Goal: Task Accomplishment & Management: Use online tool/utility

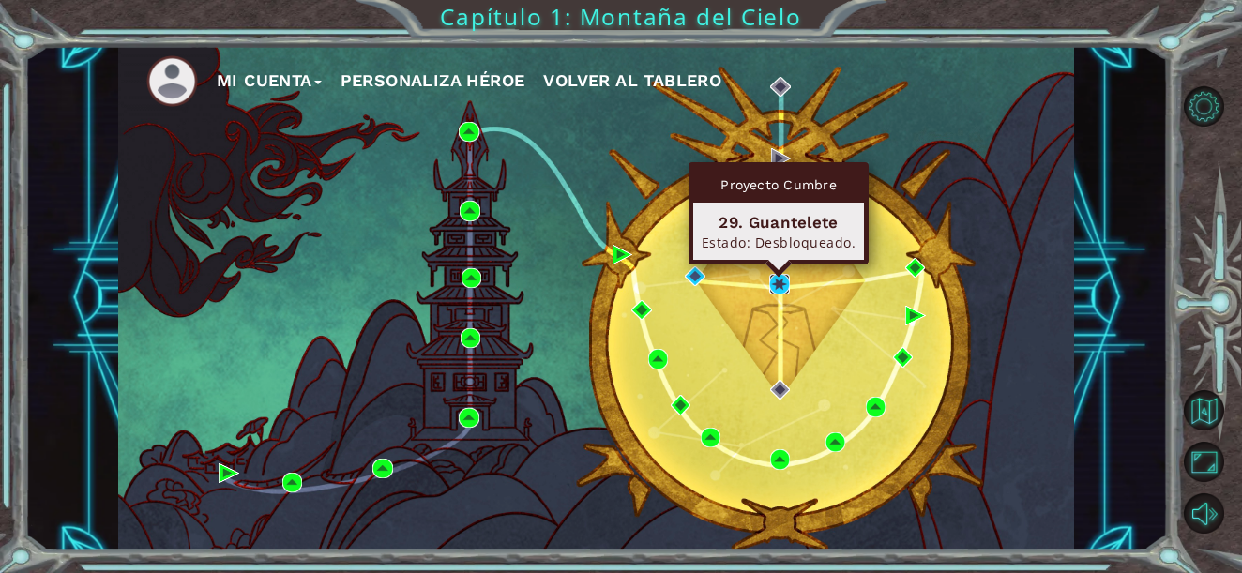
click at [782, 279] on img at bounding box center [779, 284] width 20 height 20
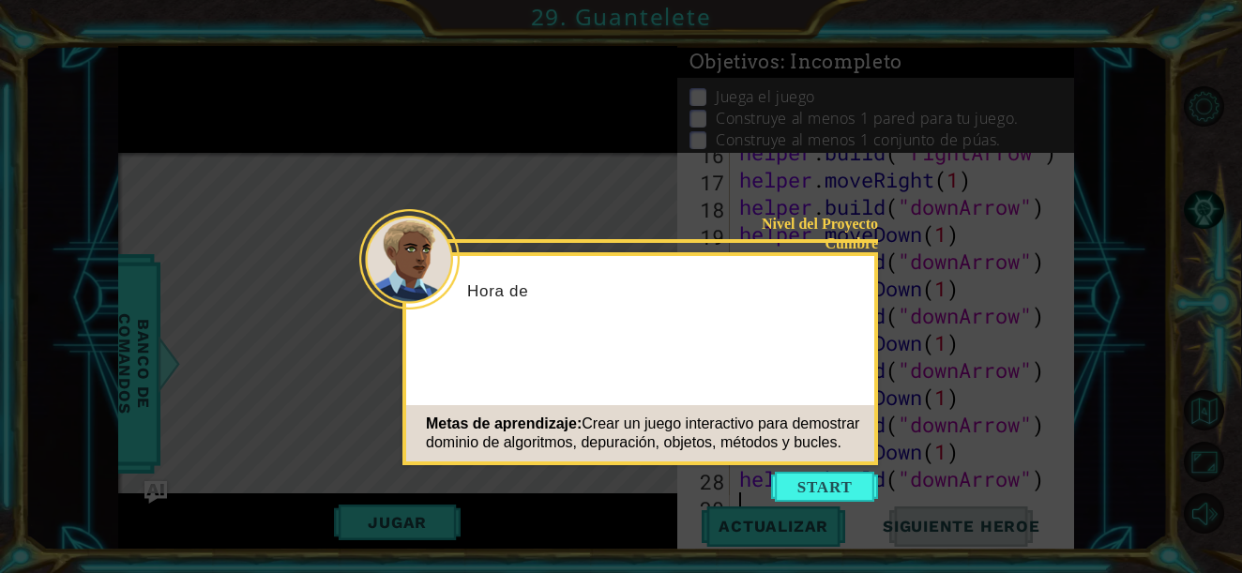
scroll to position [517, 0]
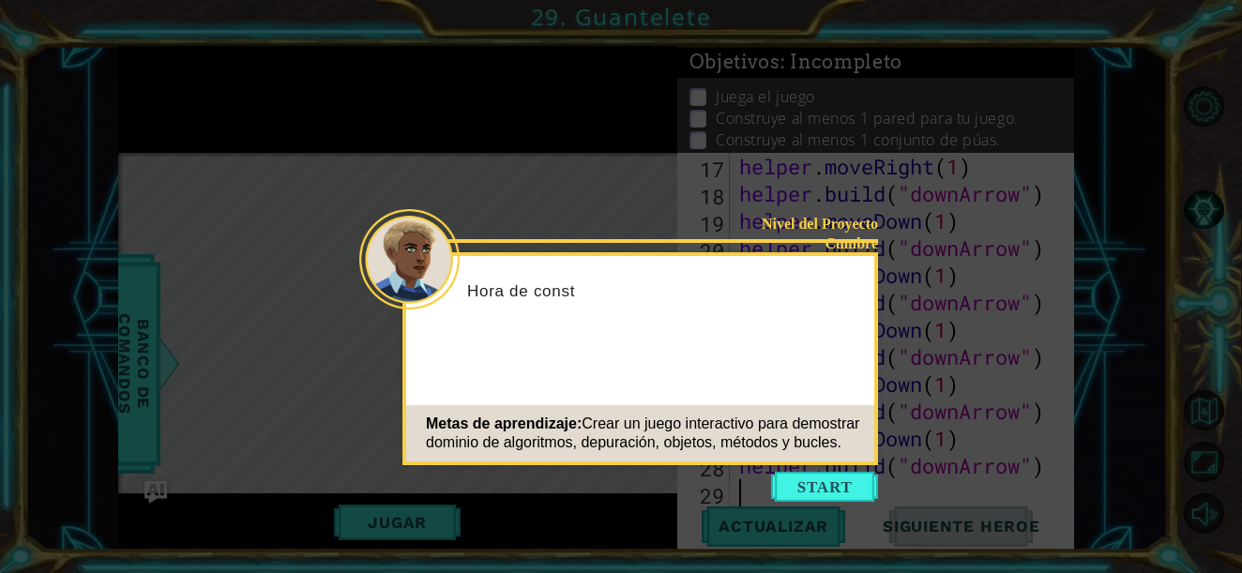
click at [803, 471] on icon at bounding box center [621, 286] width 1242 height 573
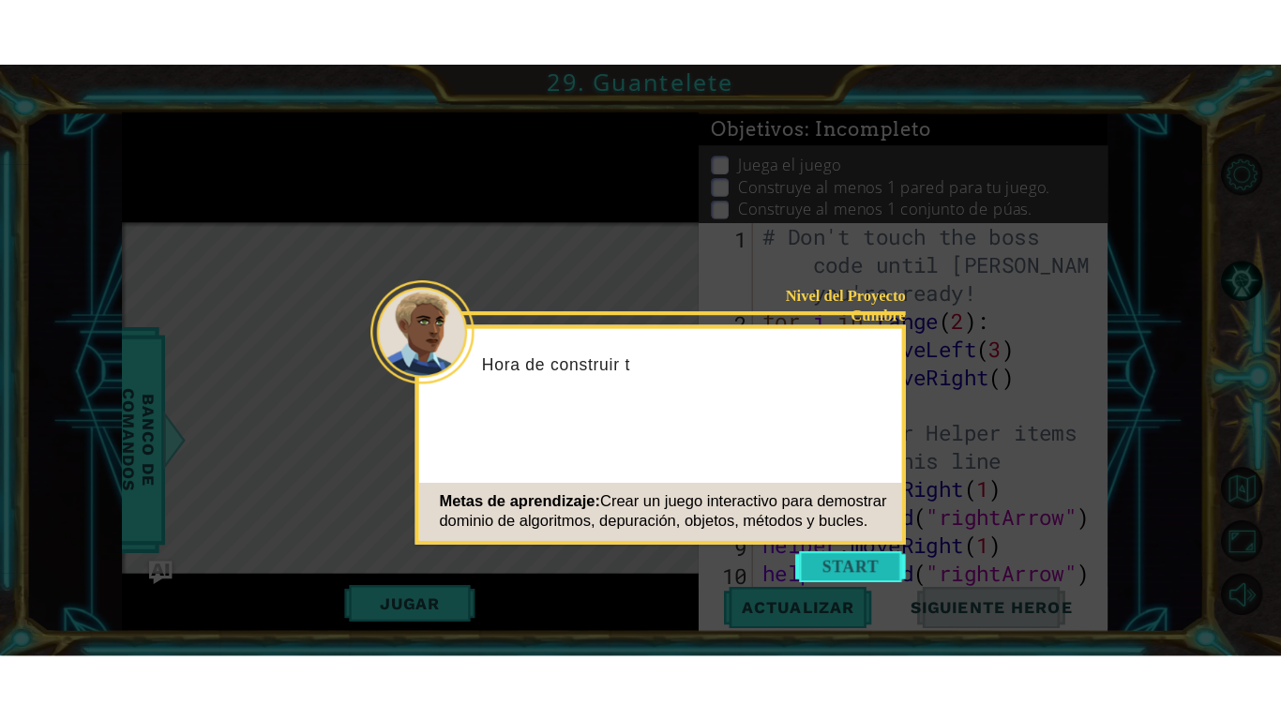
scroll to position [0, 0]
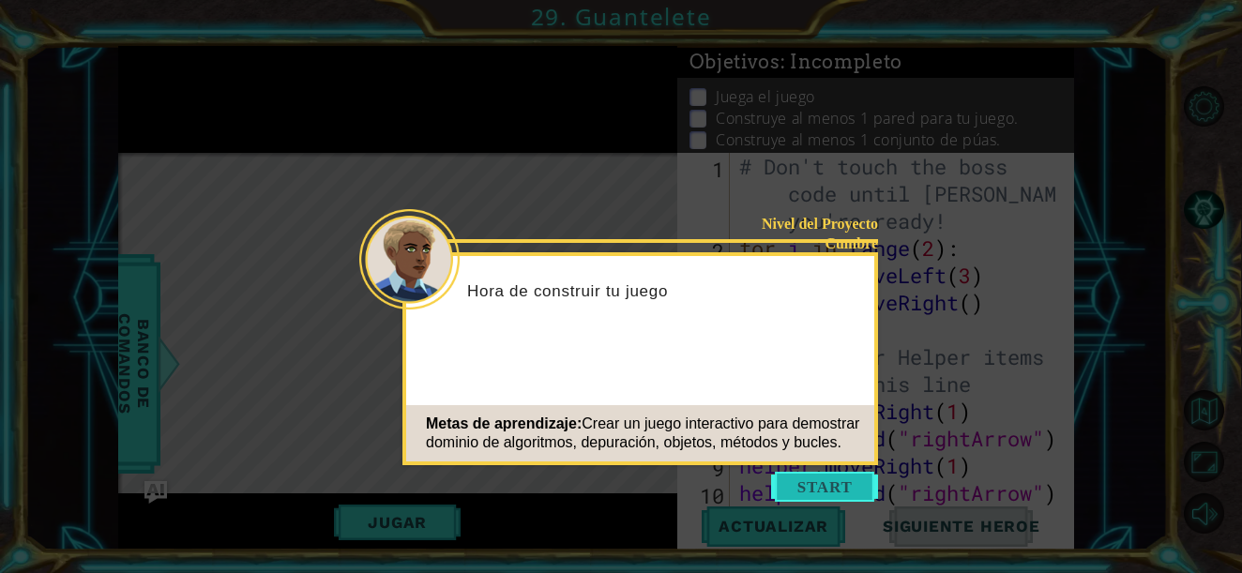
click at [818, 475] on button "Start" at bounding box center [824, 487] width 107 height 30
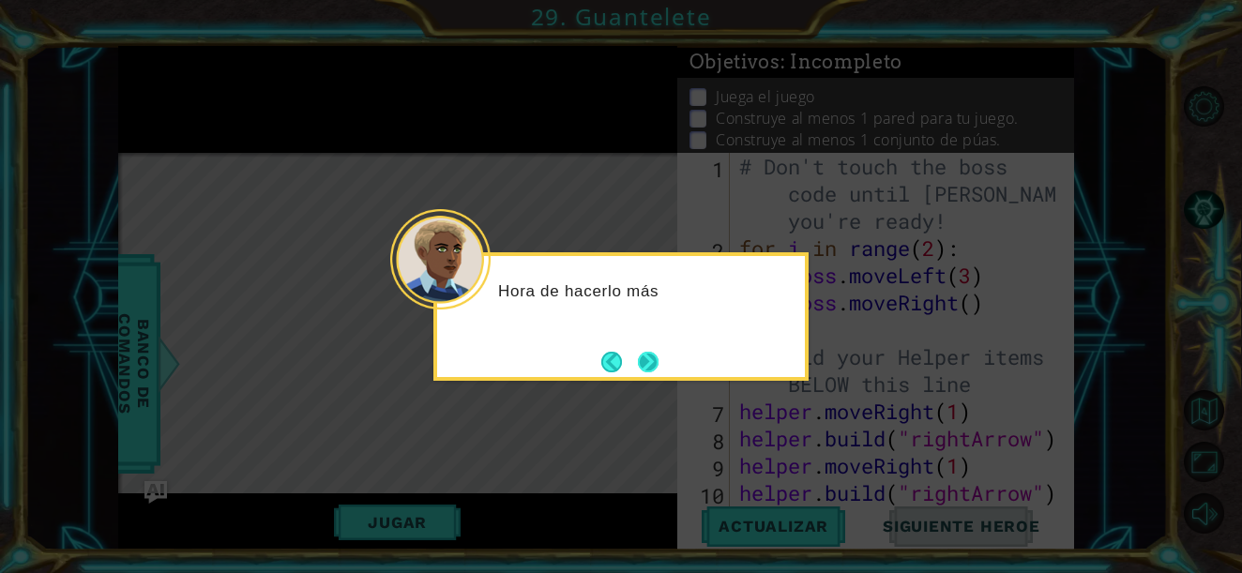
click at [645, 354] on button "Next" at bounding box center [648, 362] width 21 height 21
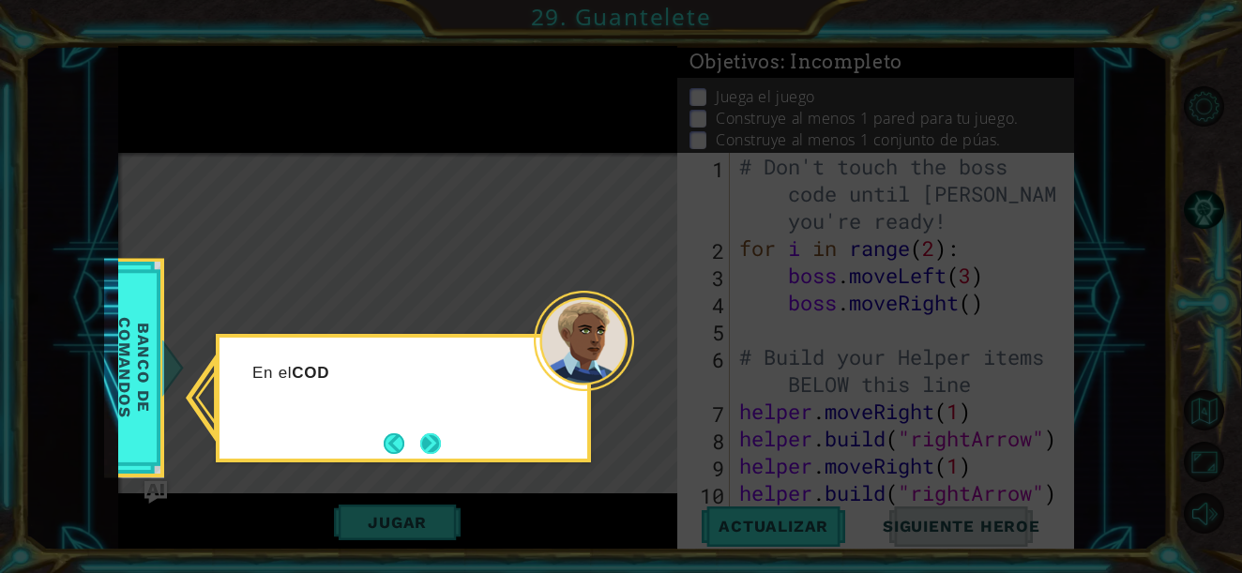
click at [420, 451] on button "Next" at bounding box center [430, 443] width 21 height 21
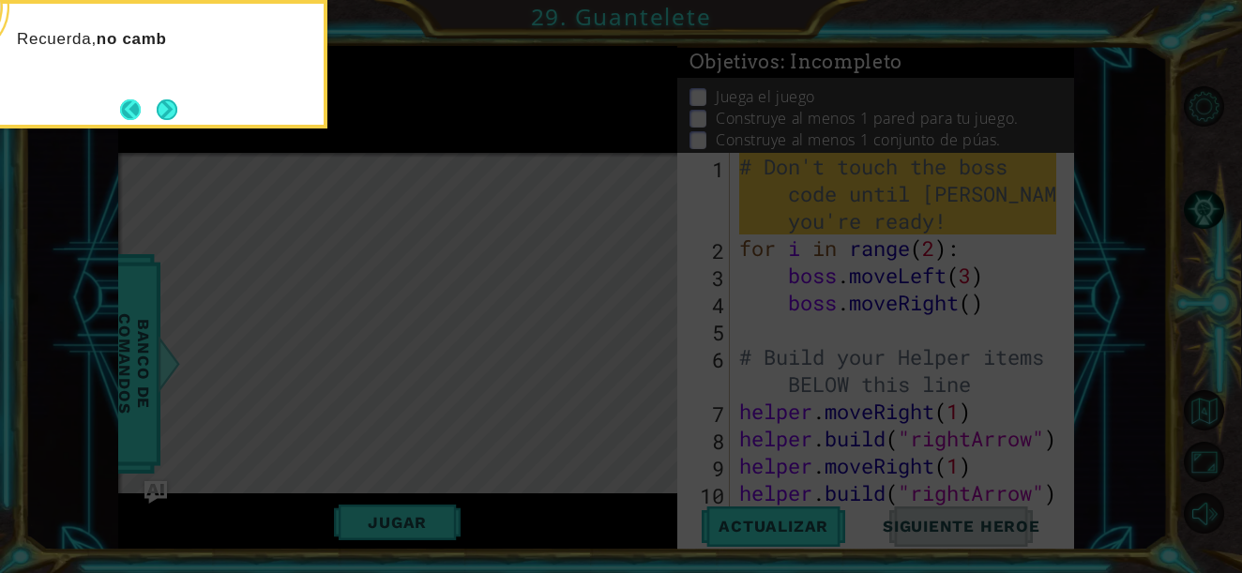
click at [140, 99] on button "Back" at bounding box center [138, 109] width 37 height 21
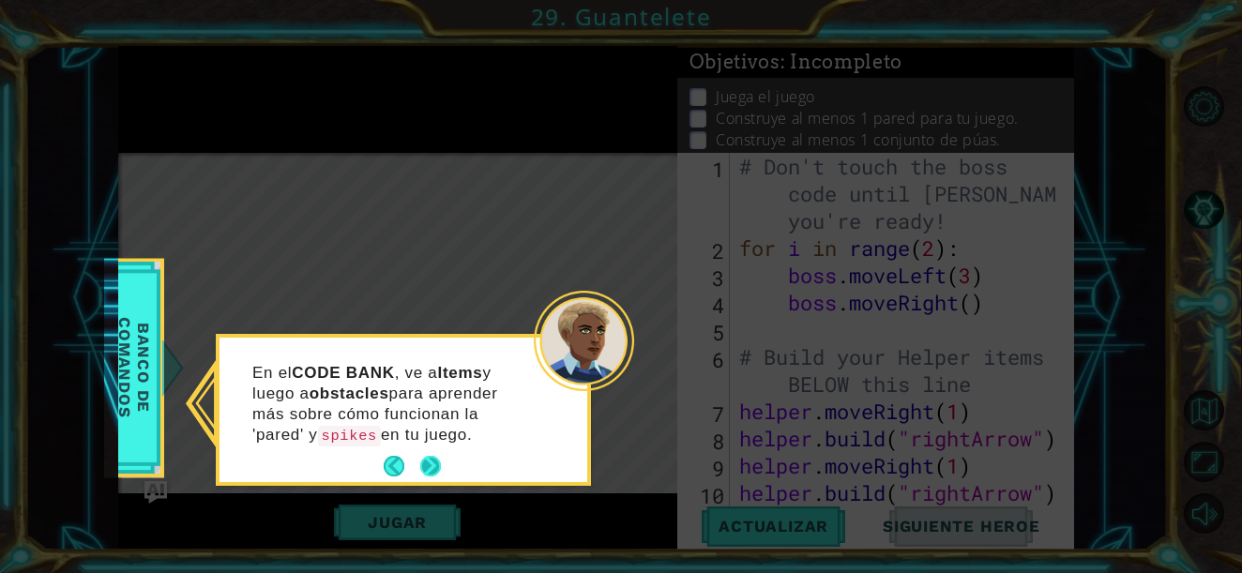
click at [435, 463] on button "Next" at bounding box center [430, 466] width 21 height 21
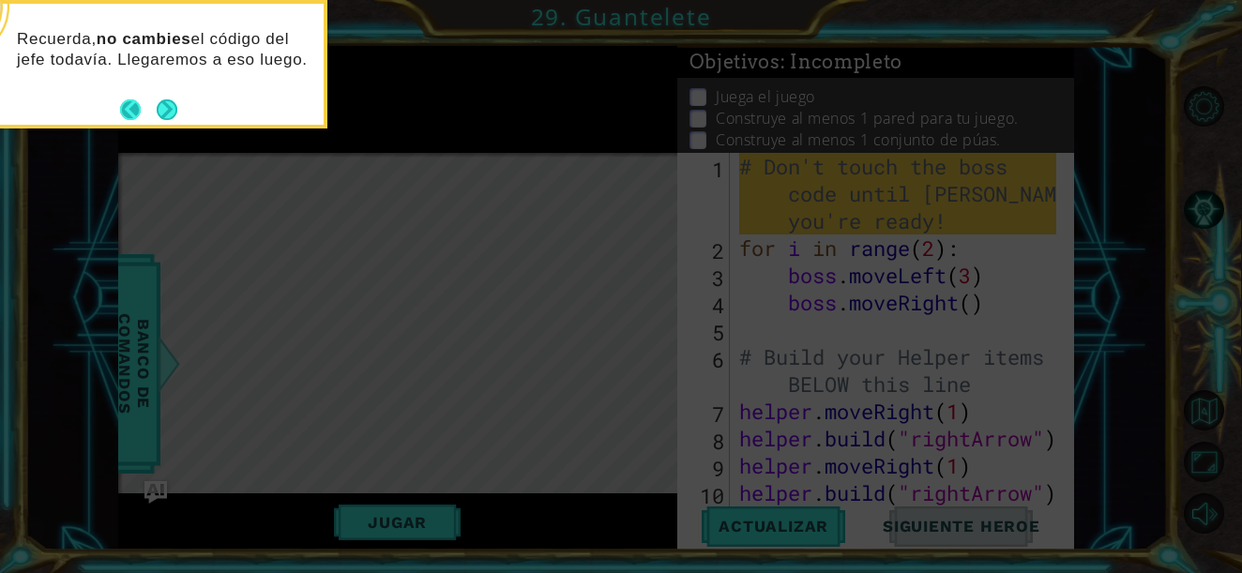
click at [133, 113] on button "Back" at bounding box center [138, 109] width 37 height 21
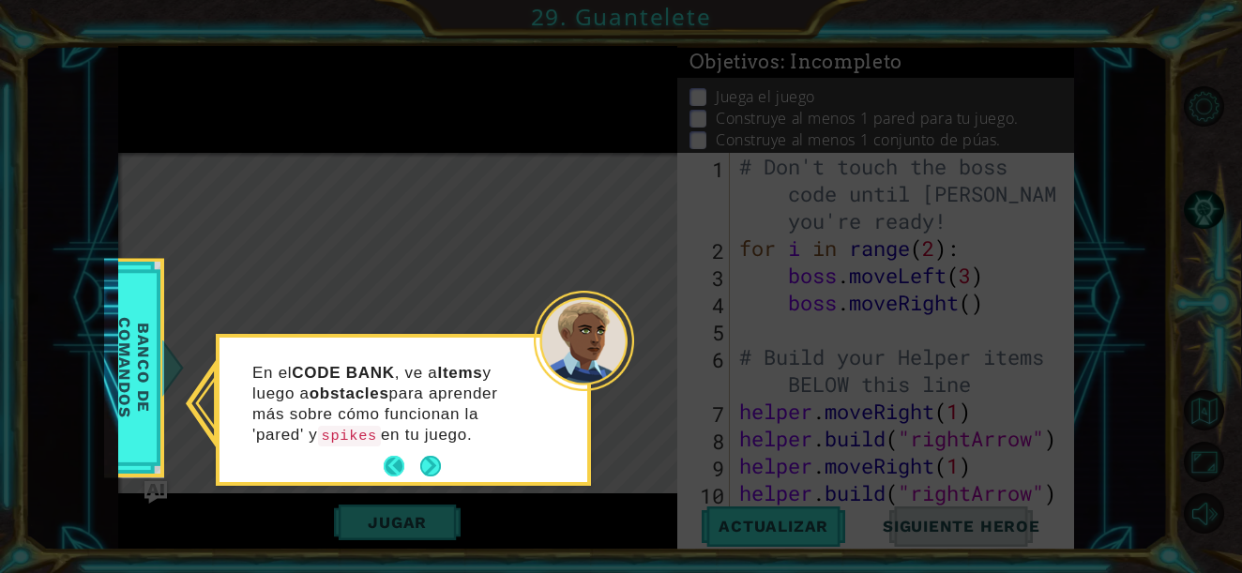
click at [382, 459] on div "En el CODE BANK , ve a Items y luego a obstacles para aprender más sobre cómo f…" at bounding box center [403, 413] width 368 height 137
click at [398, 466] on button "Back" at bounding box center [402, 466] width 37 height 21
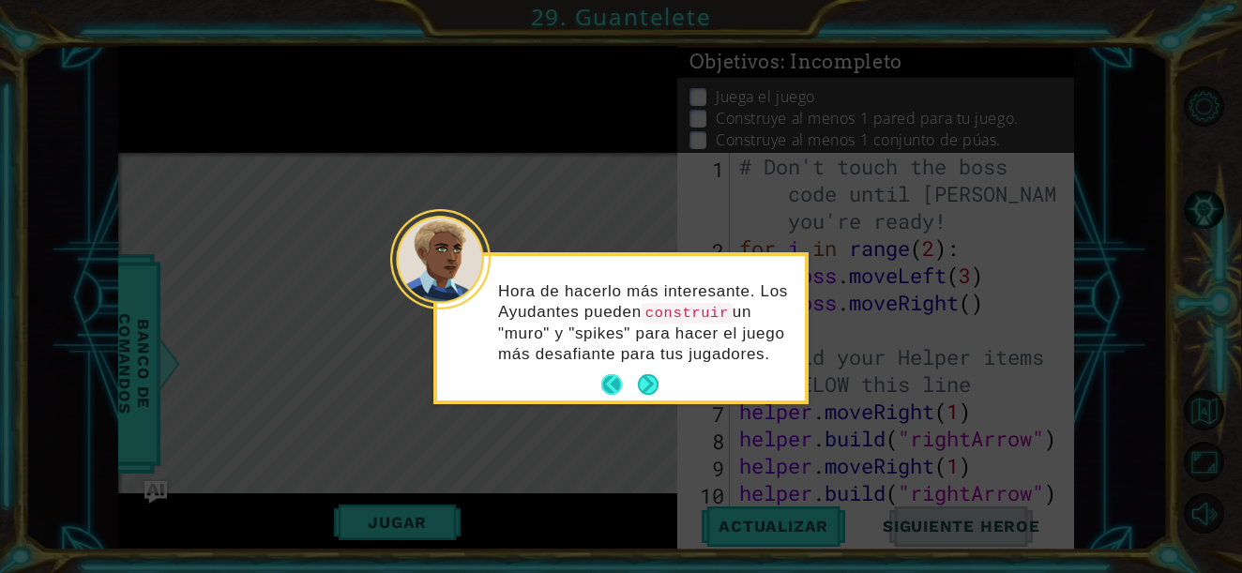
click at [606, 393] on button "Back" at bounding box center [619, 384] width 37 height 21
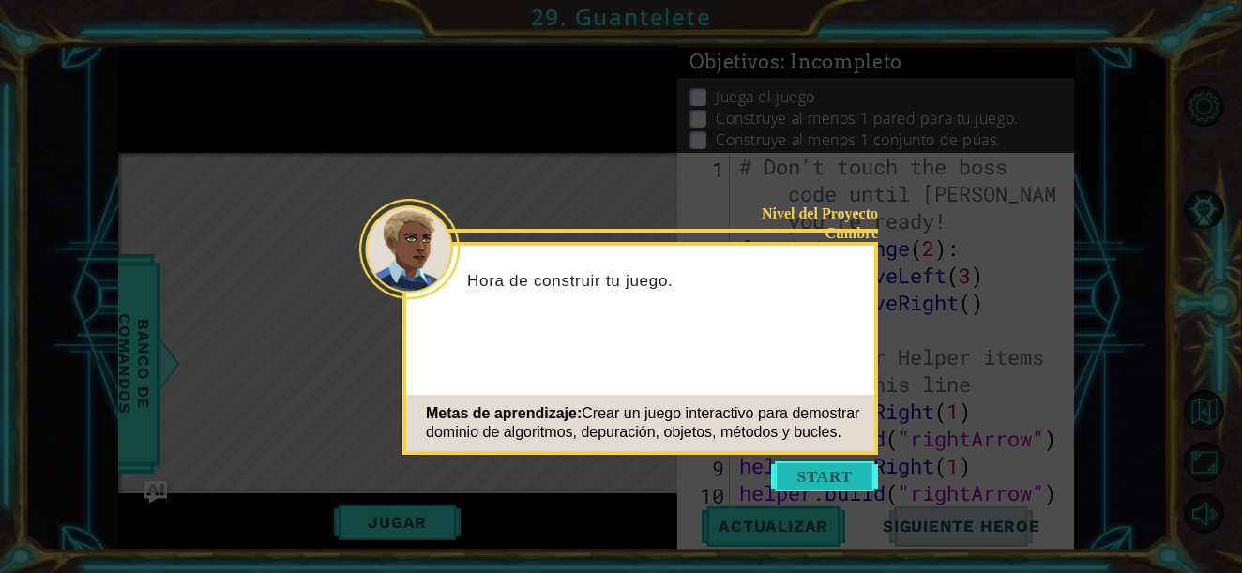
click at [815, 473] on button "Start" at bounding box center [824, 476] width 107 height 30
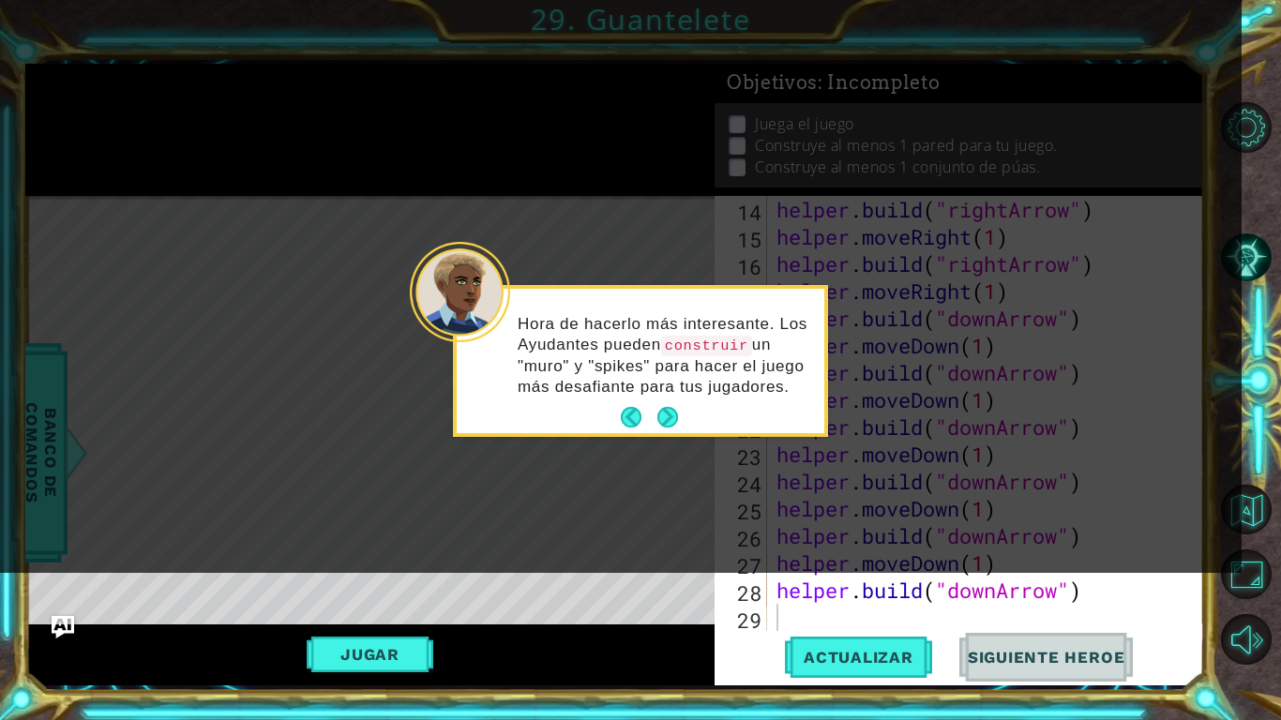
scroll to position [408, 0]
click at [684, 404] on div "Hora de hacerlo más interesante. Los Ayudantes pueden construir un "muro" y "sp…" at bounding box center [641, 364] width 368 height 137
click at [677, 410] on button "Next" at bounding box center [667, 417] width 21 height 21
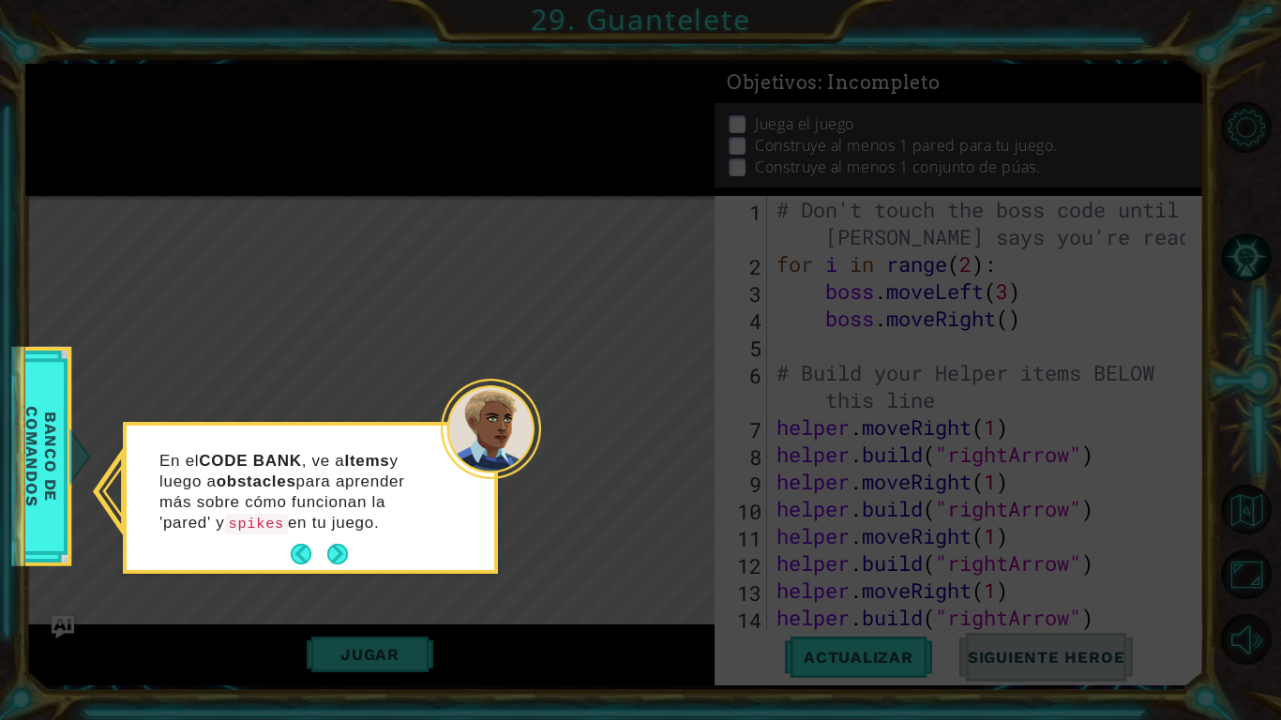
scroll to position [0, 0]
click at [39, 491] on span "Banco de comandos" at bounding box center [41, 457] width 49 height 188
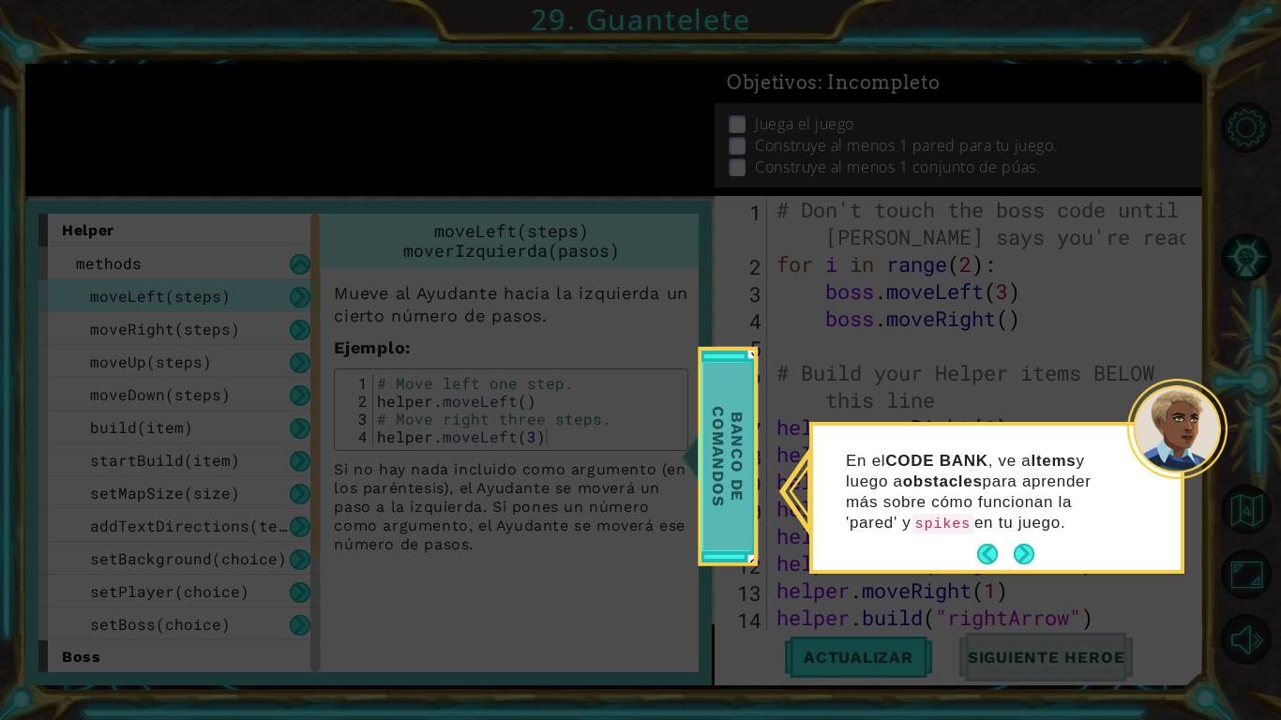
click at [731, 483] on span "Banco de comandos" at bounding box center [727, 457] width 49 height 188
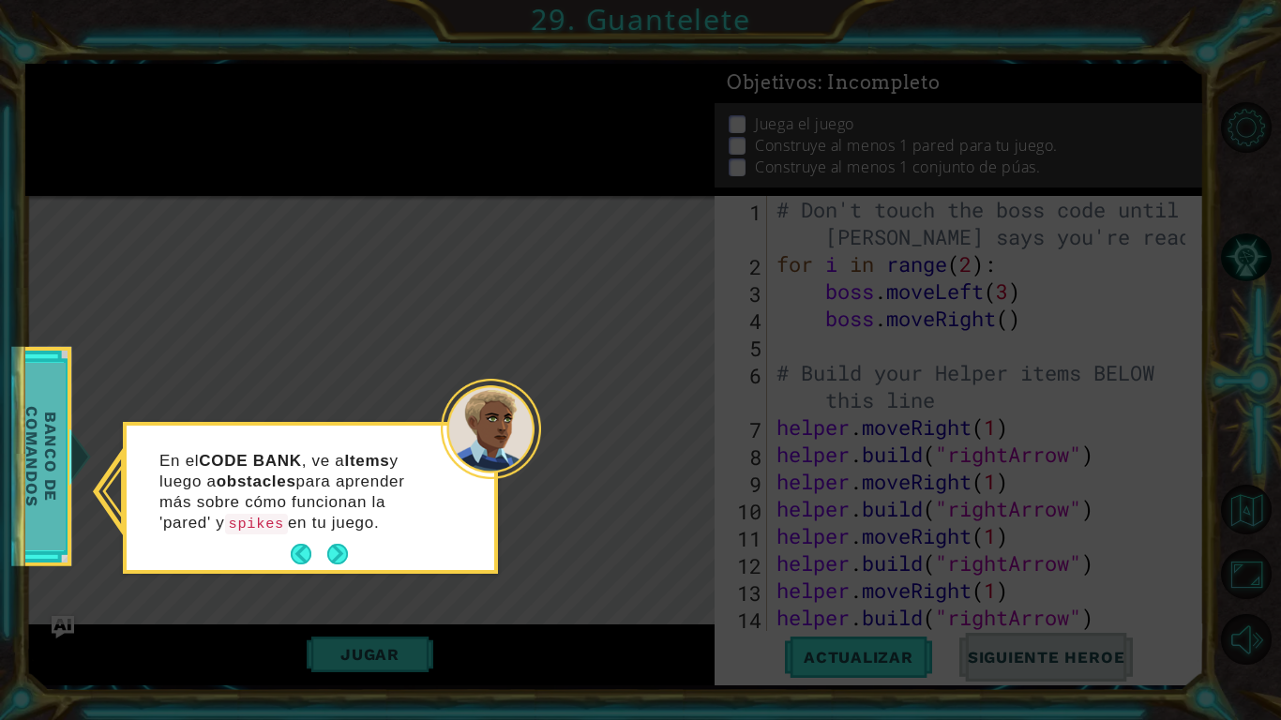
click at [39, 446] on span "Banco de comandos" at bounding box center [41, 457] width 49 height 188
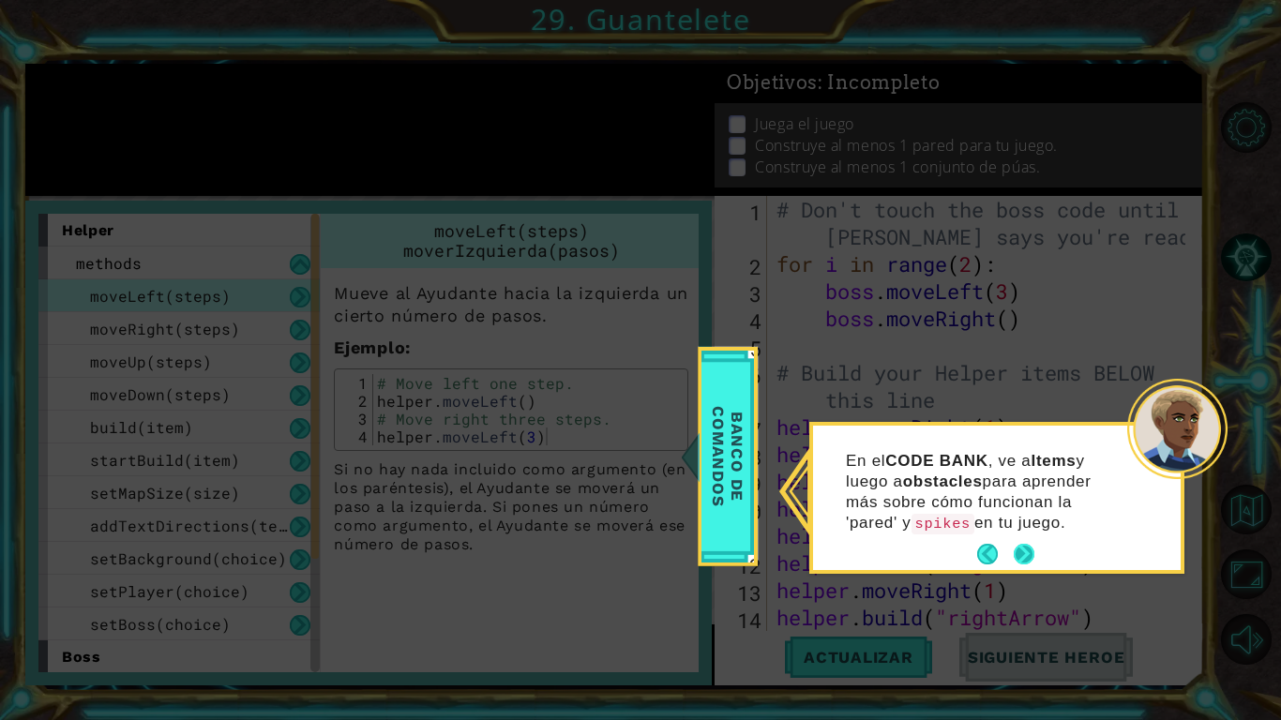
click at [1029, 553] on button "Next" at bounding box center [1024, 554] width 21 height 21
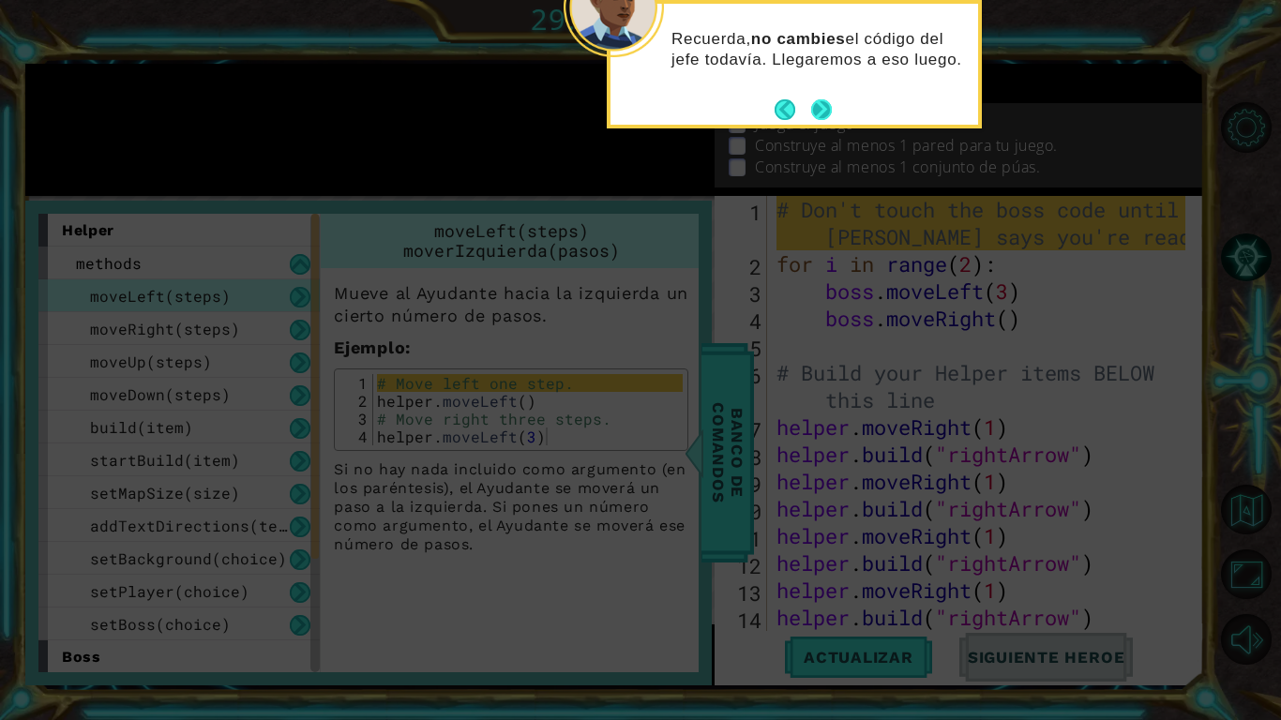
click at [817, 113] on button "Next" at bounding box center [821, 109] width 21 height 21
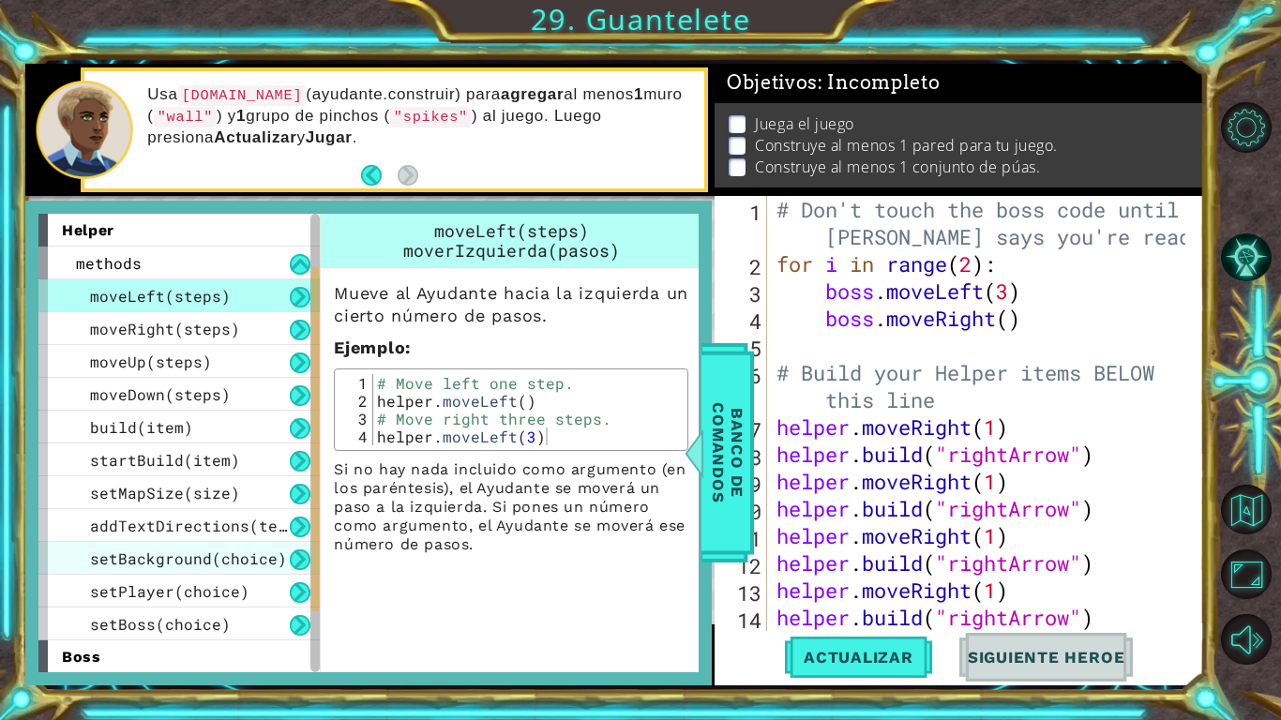
scroll to position [188, 0]
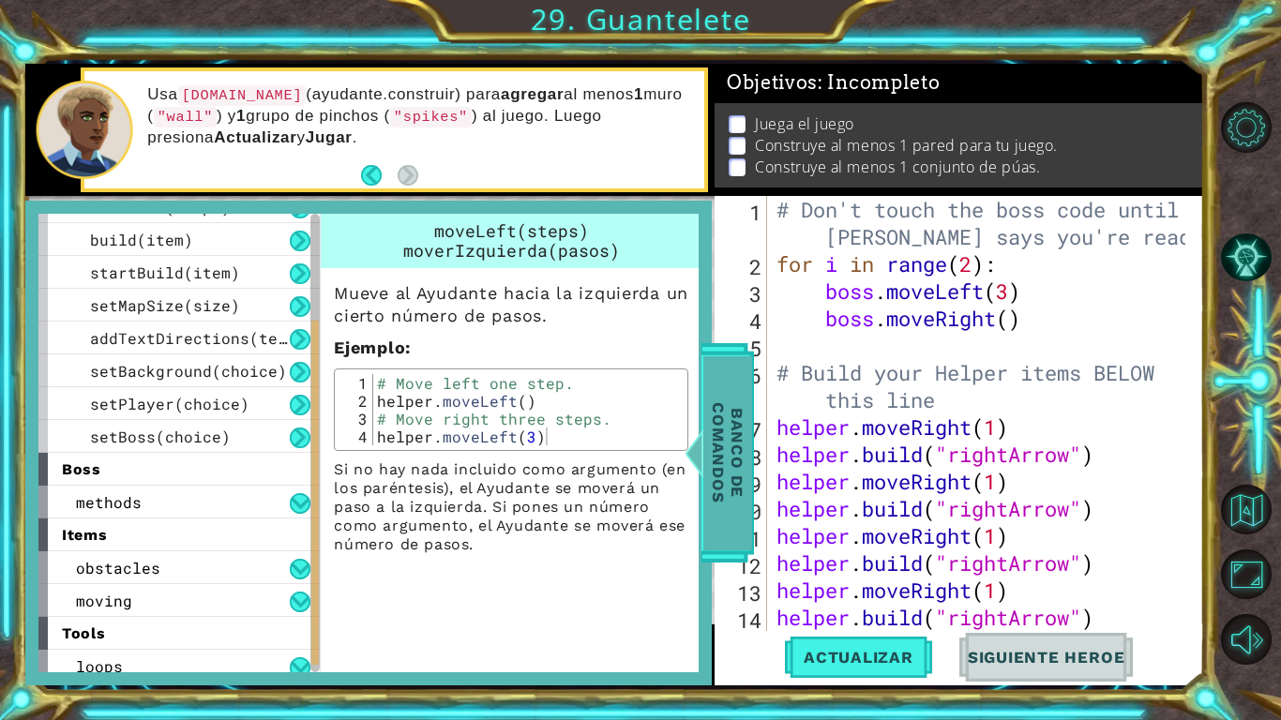
click at [711, 500] on span "Banco de comandos" at bounding box center [727, 452] width 49 height 194
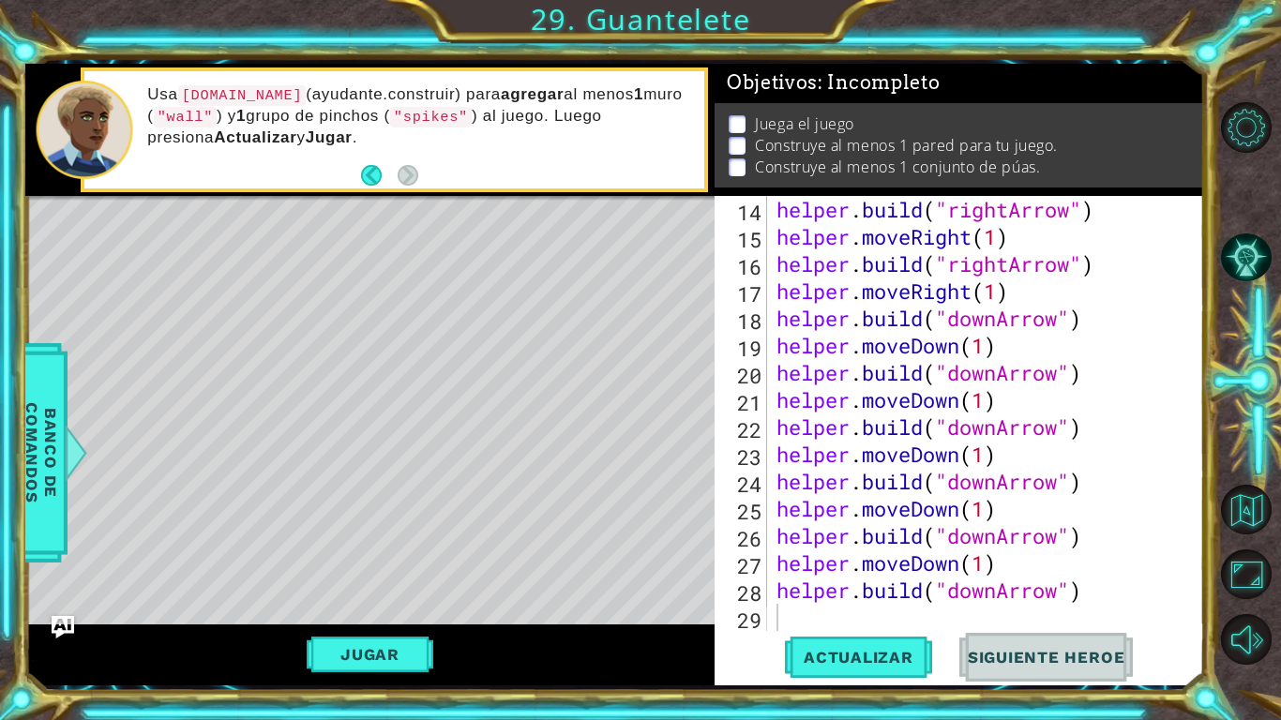
scroll to position [408, 0]
click at [1103, 572] on div "helper . build ( "rightArrow" ) helper . moveRight ( 1 ) helper . build ( "righ…" at bounding box center [984, 441] width 422 height 490
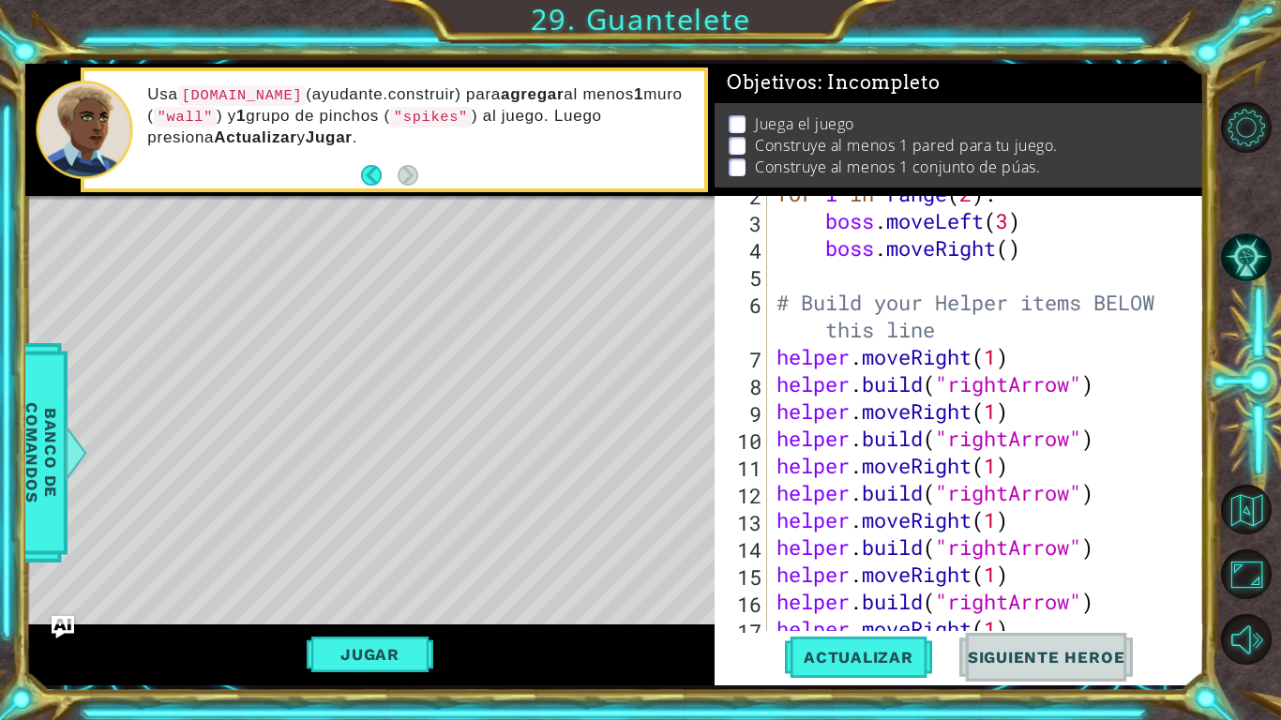
scroll to position [14, 0]
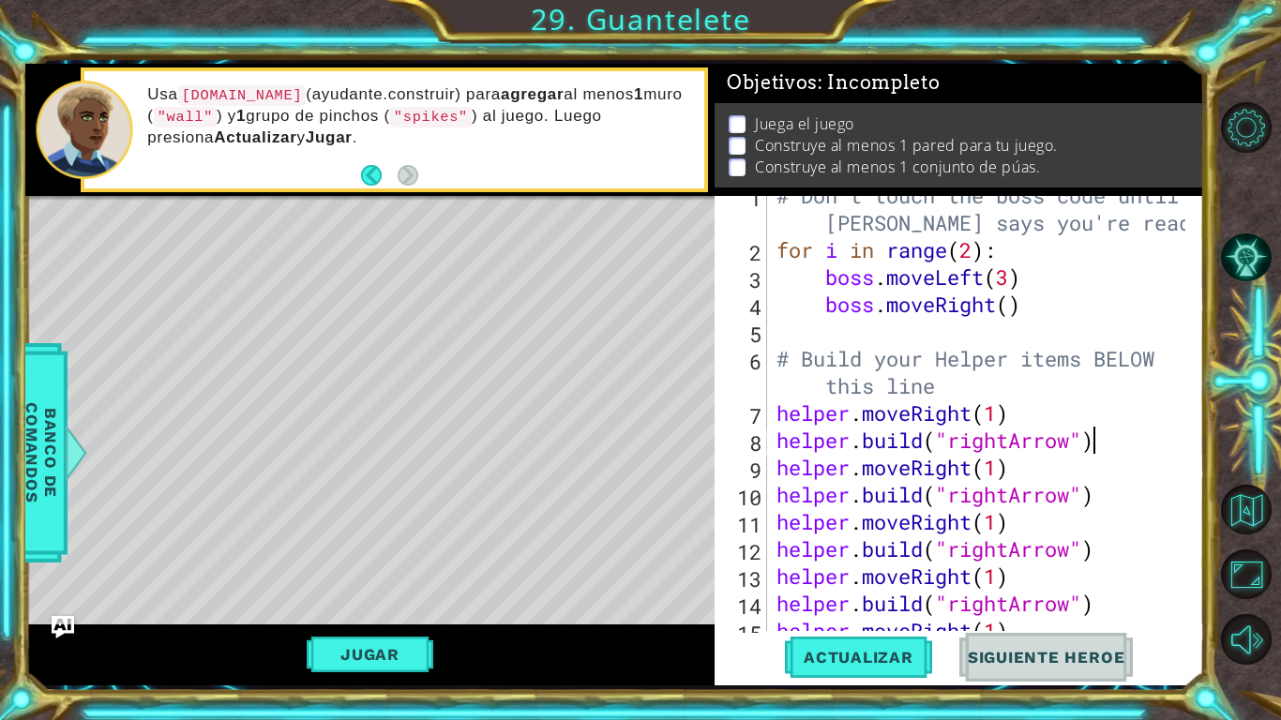
click at [1117, 446] on div "# Don't touch the boss code until [PERSON_NAME] says you're ready! for i in ran…" at bounding box center [984, 440] width 422 height 517
type textarea "[DOMAIN_NAME]("rightArrow")"
type textarea "}"
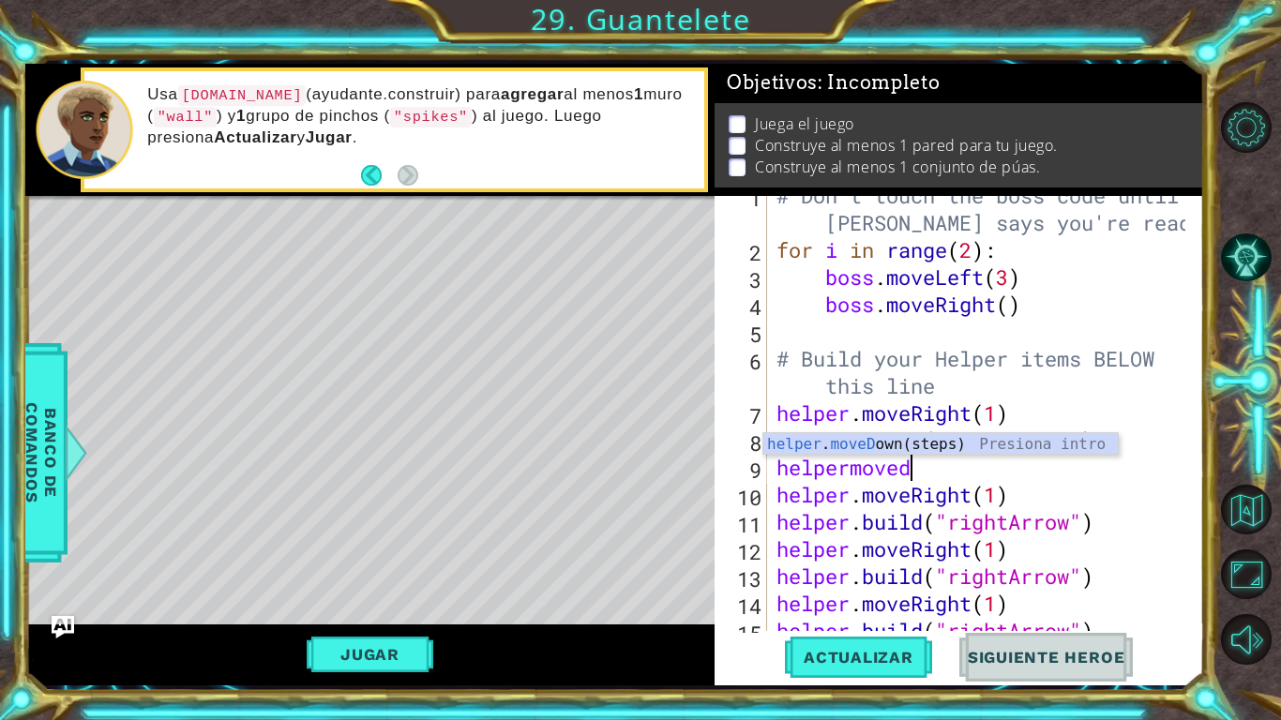
scroll to position [0, 11]
type textarea "helpermovedow"
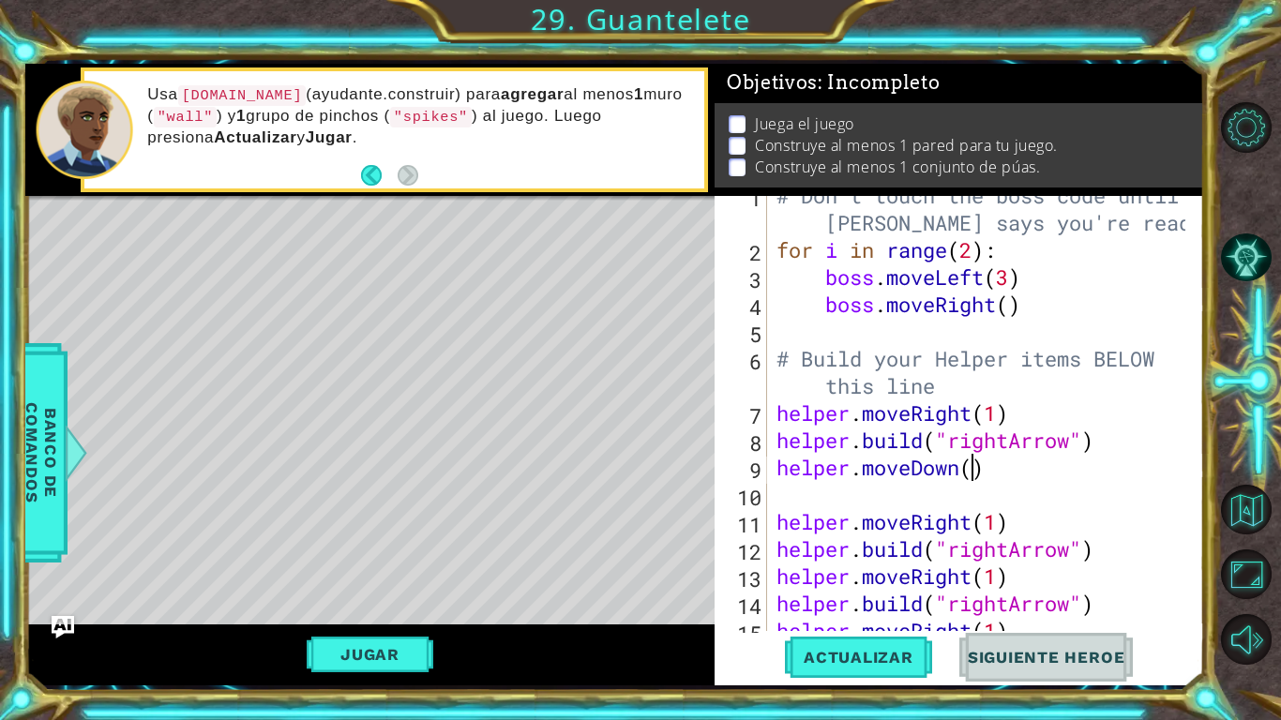
click at [970, 466] on div "# Don't touch the boss code until [PERSON_NAME] says you're ready! for i in ran…" at bounding box center [984, 440] width 422 height 517
type textarea "helper.moveDown(1)"
click at [961, 494] on div "# Don't touch the boss code until [PERSON_NAME] says you're ready! for i in ran…" at bounding box center [984, 440] width 422 height 517
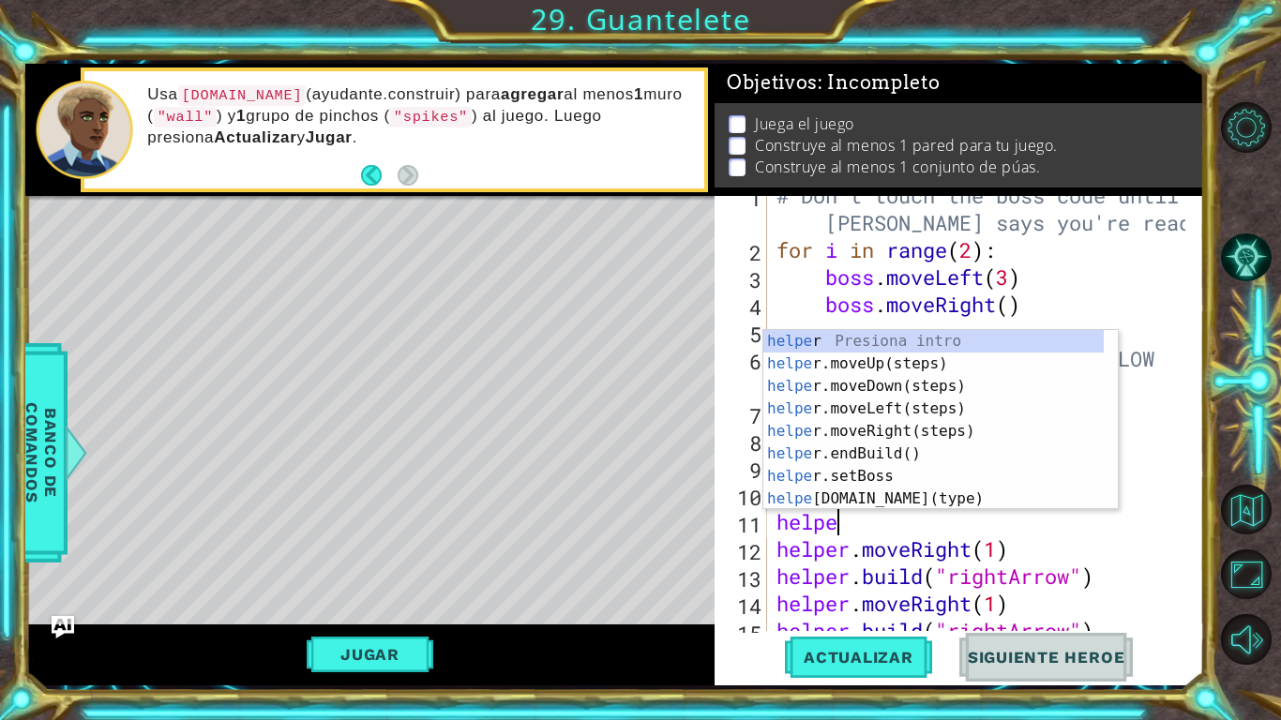
scroll to position [0, 23]
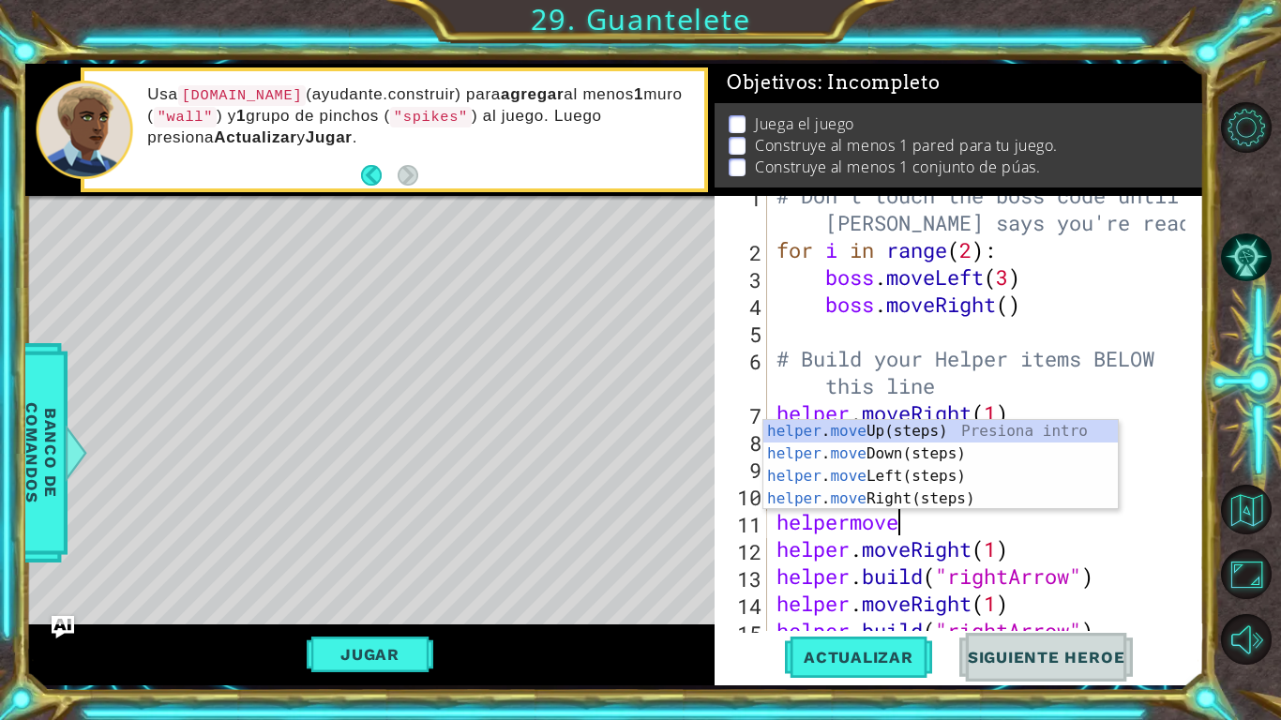
type textarea "helpermoveup"
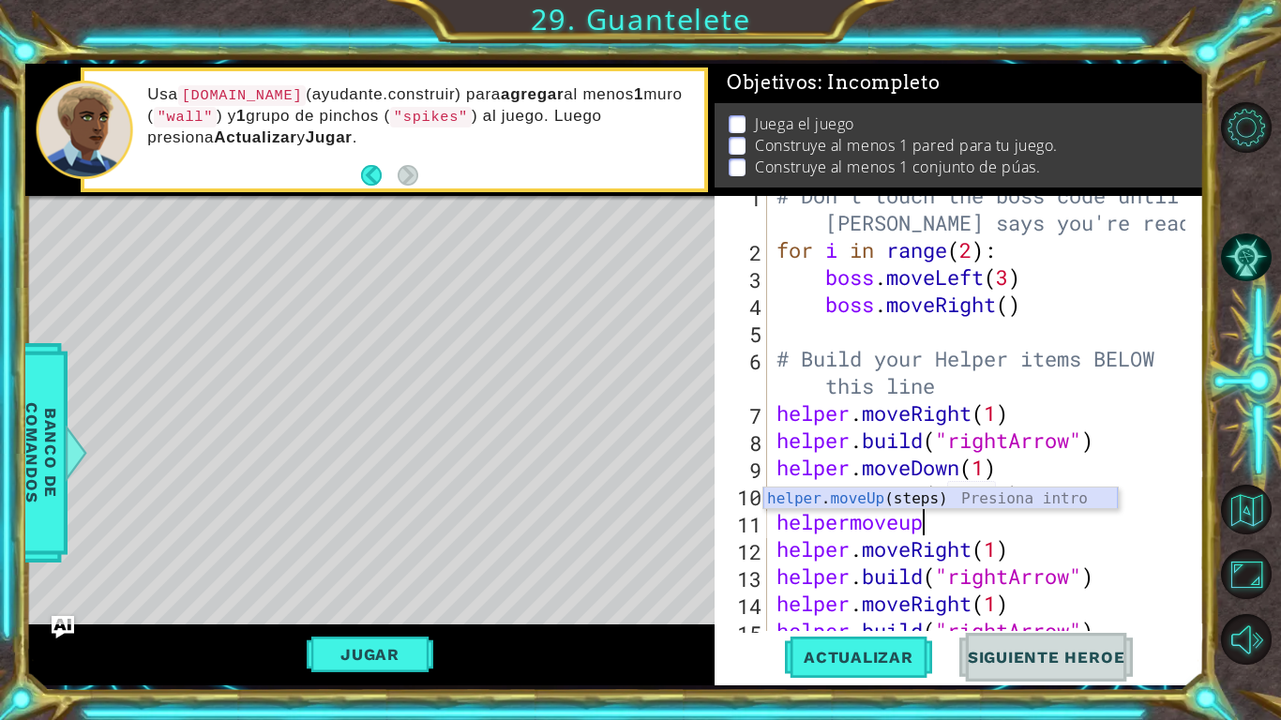
scroll to position [0, 0]
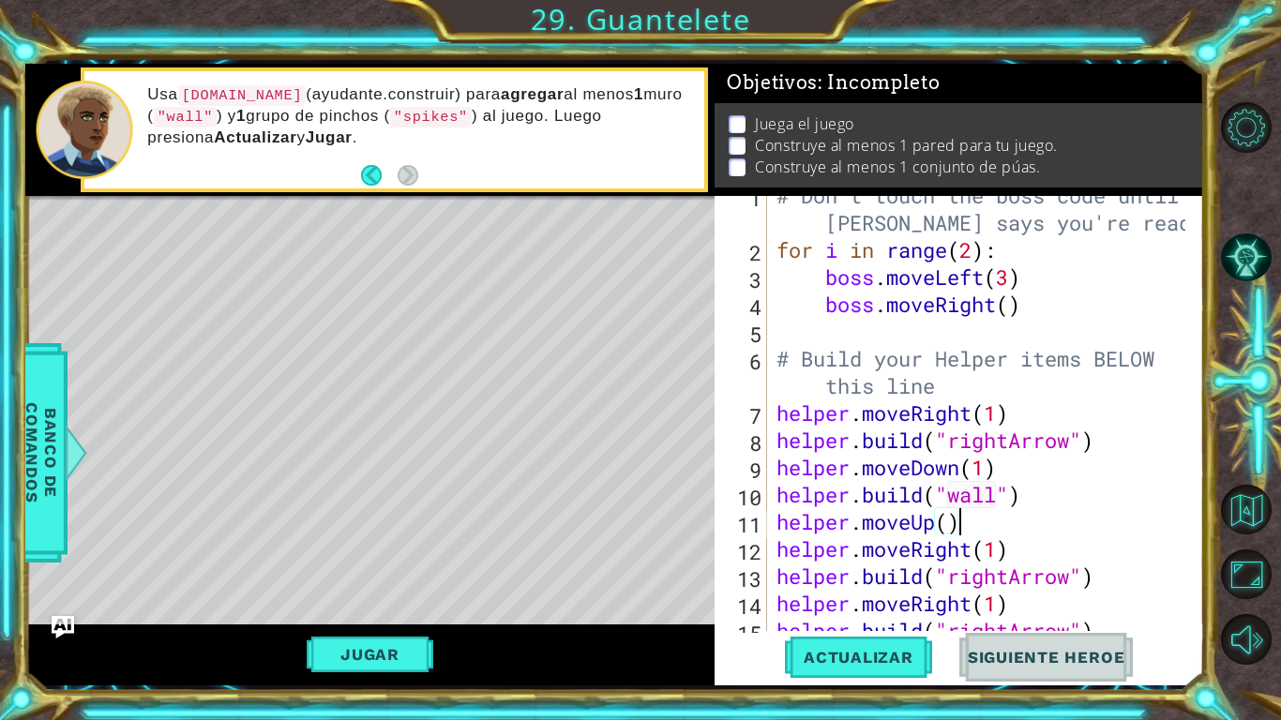
click at [948, 523] on div "# Don't touch the boss code until [PERSON_NAME] says you're ready! for i in ran…" at bounding box center [984, 440] width 422 height 517
click at [885, 572] on span "Actualizar" at bounding box center [858, 657] width 147 height 19
click at [428, 572] on button "Jugar" at bounding box center [370, 655] width 127 height 36
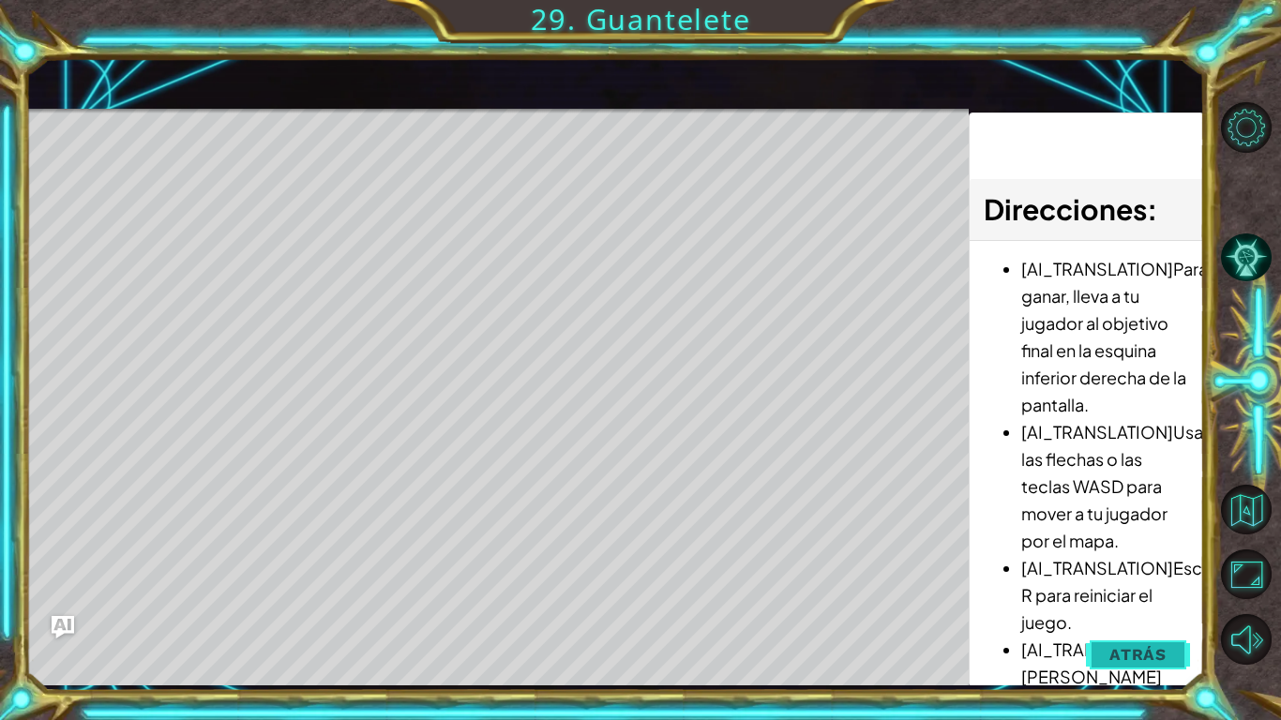
click at [1166, 572] on span "Atrás" at bounding box center [1137, 654] width 57 height 19
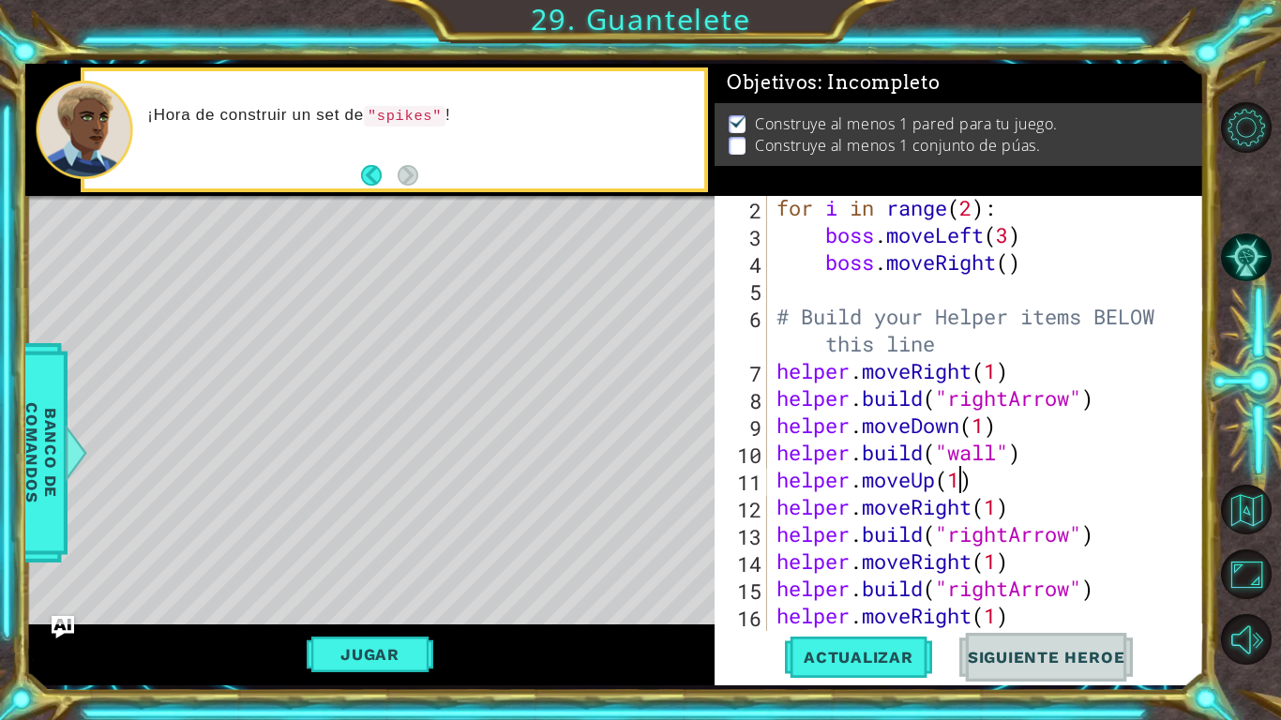
scroll to position [0, 0]
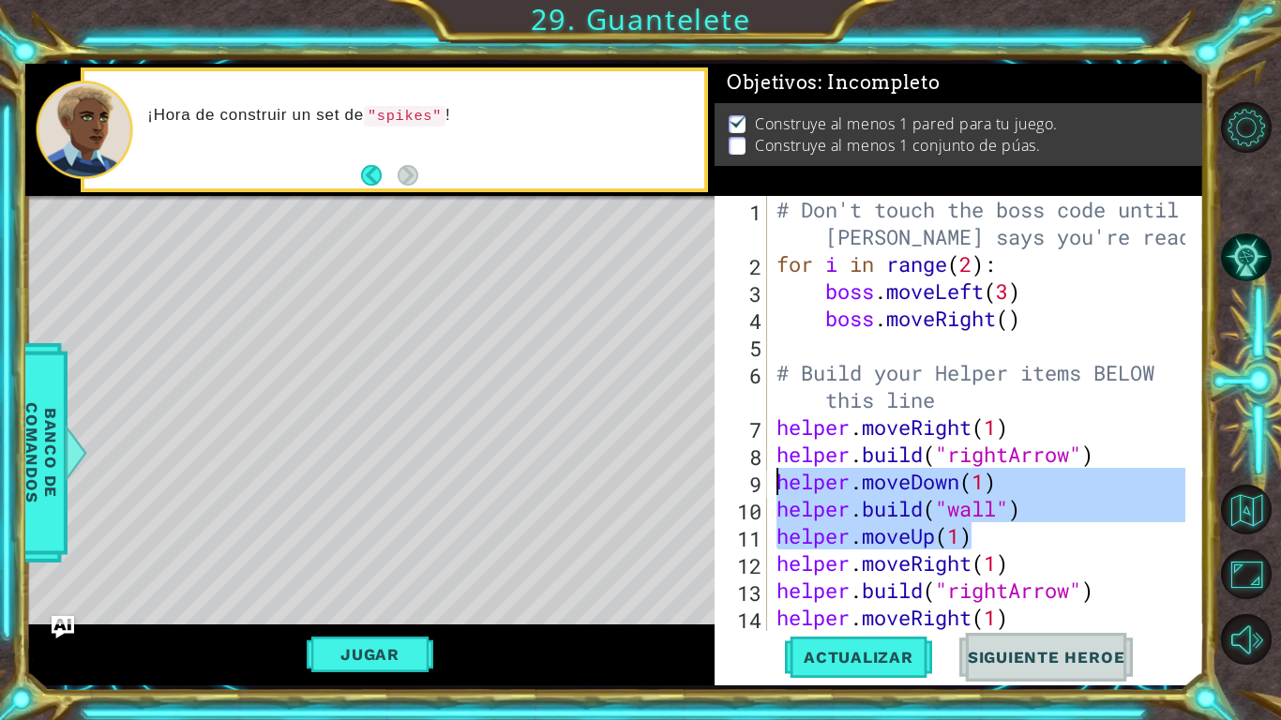
drag, startPoint x: 994, startPoint y: 539, endPoint x: 777, endPoint y: 485, distance: 223.3
click at [777, 485] on div "# Don't touch the boss code until [PERSON_NAME] says you're ready! for i in ran…" at bounding box center [984, 454] width 422 height 517
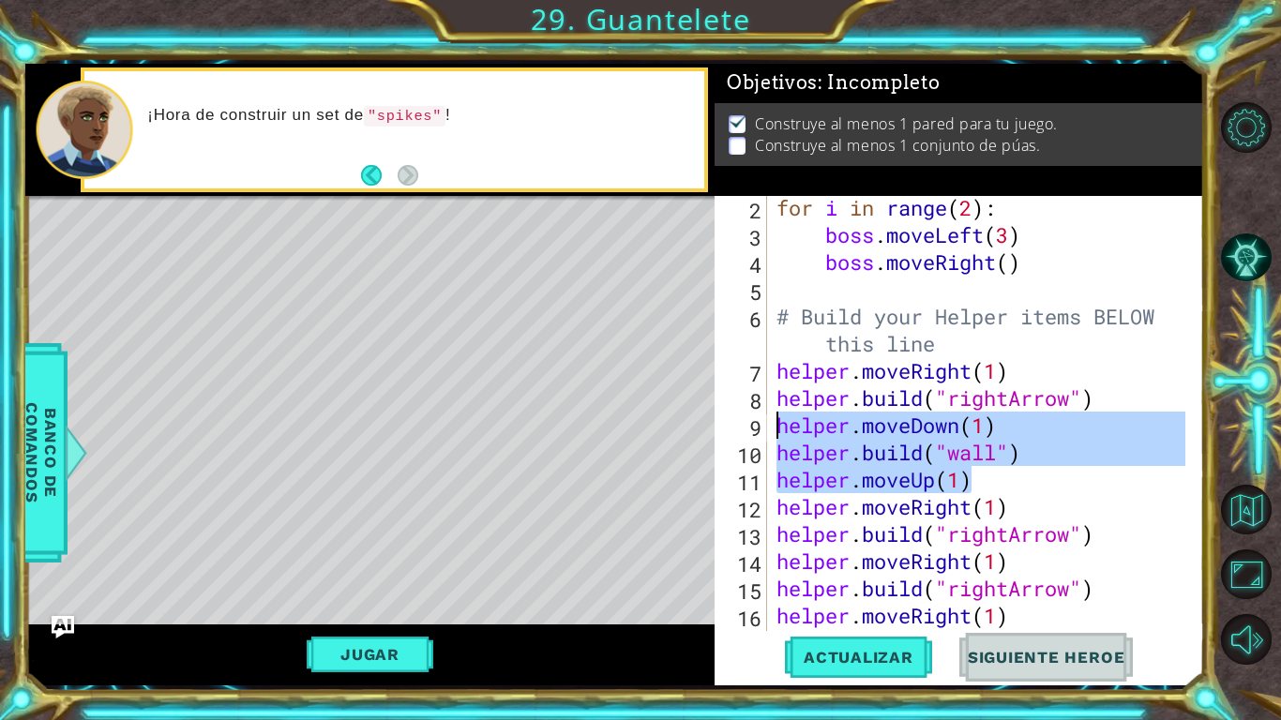
scroll to position [56, 0]
click at [1107, 541] on div "for i in range ( 2 ) : boss . moveLeft ( 3 ) boss . moveRight ( ) # Build your …" at bounding box center [984, 439] width 422 height 490
type textarea "[DOMAIN_NAME]("rightArrow")"
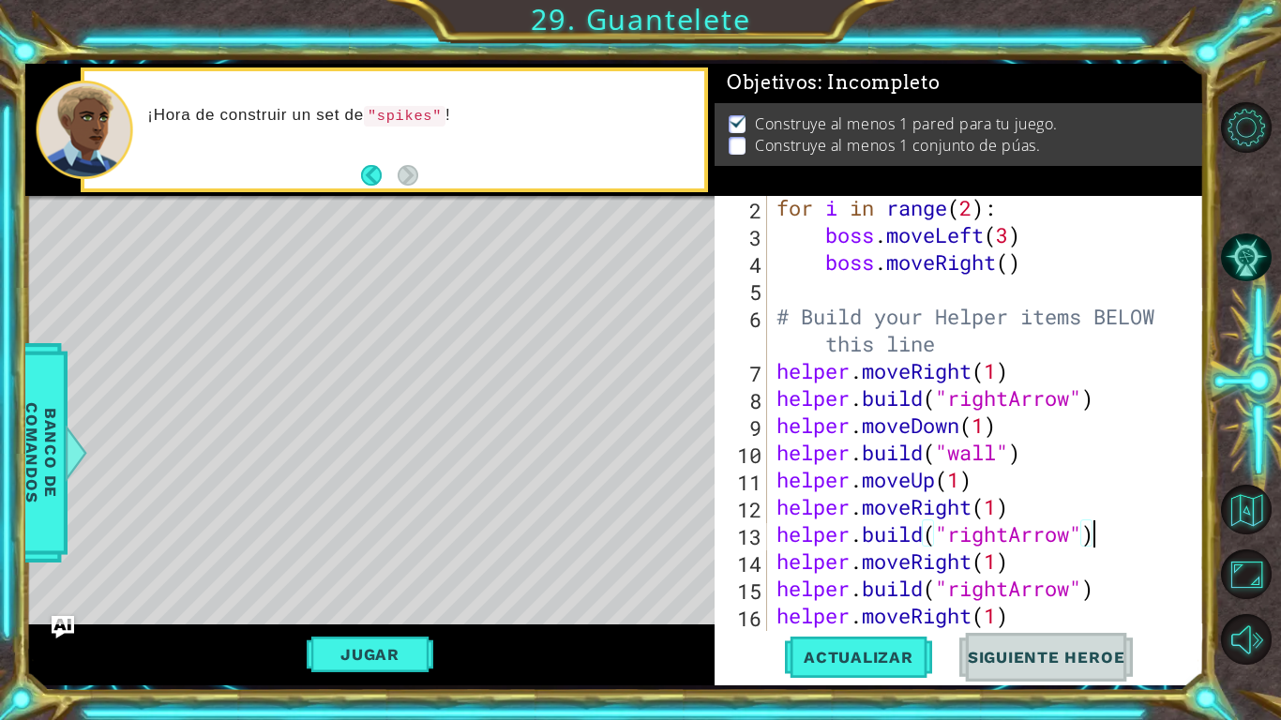
scroll to position [0, 0]
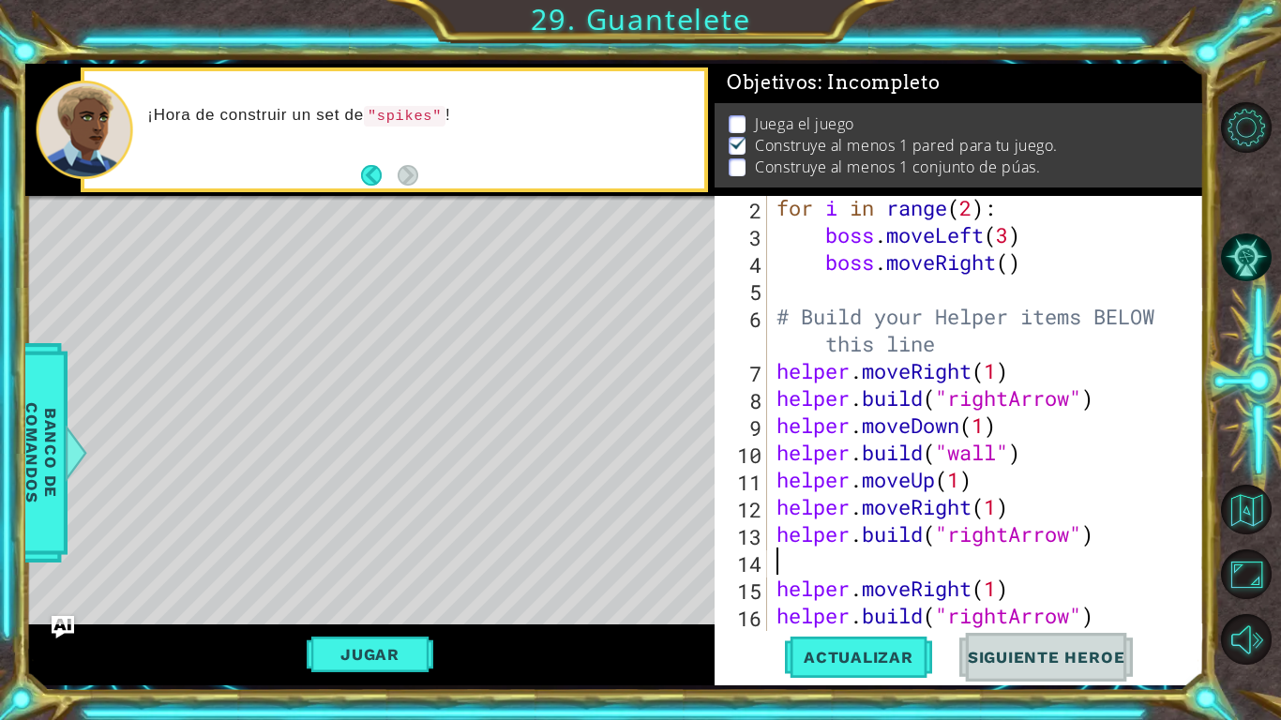
paste textarea "helper.moveUp(1)"
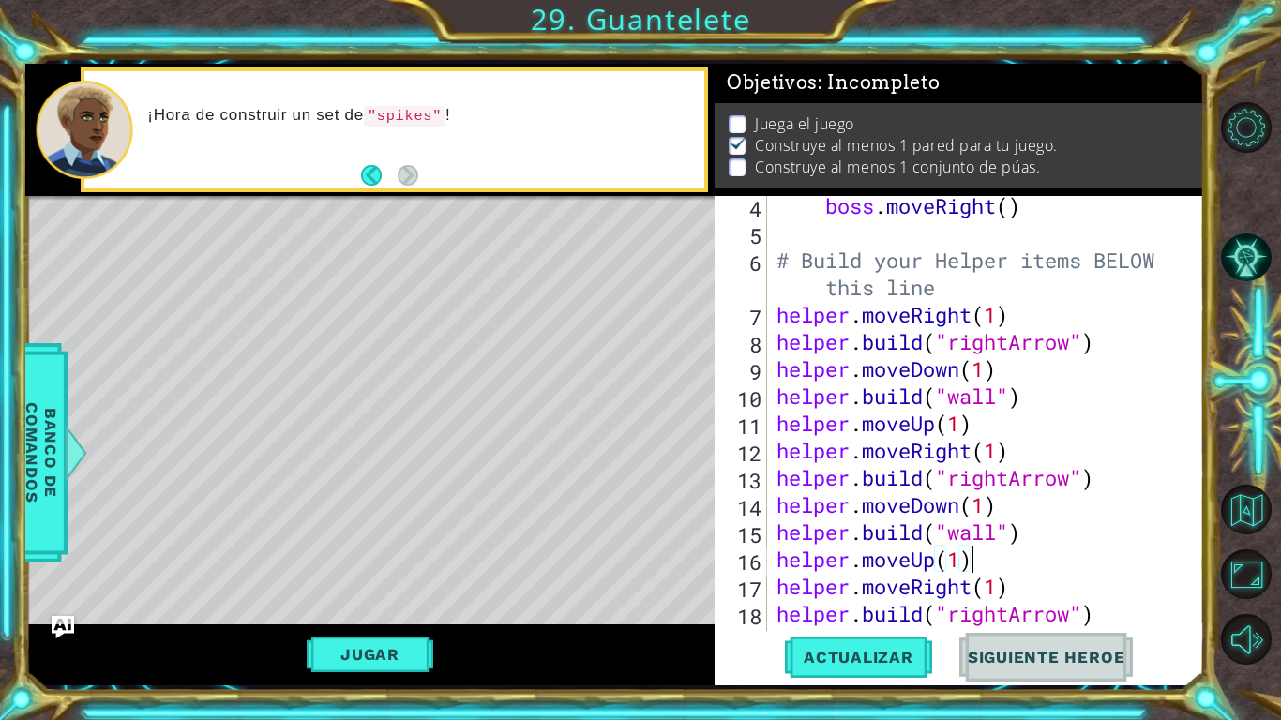
click at [999, 533] on div "boss . moveRight ( ) # Build your Helper items BELOW this line helper . moveRig…" at bounding box center [984, 437] width 422 height 490
type textarea "[DOMAIN_NAME]("spikes")"
click at [845, 572] on span "Actualizar" at bounding box center [858, 657] width 147 height 19
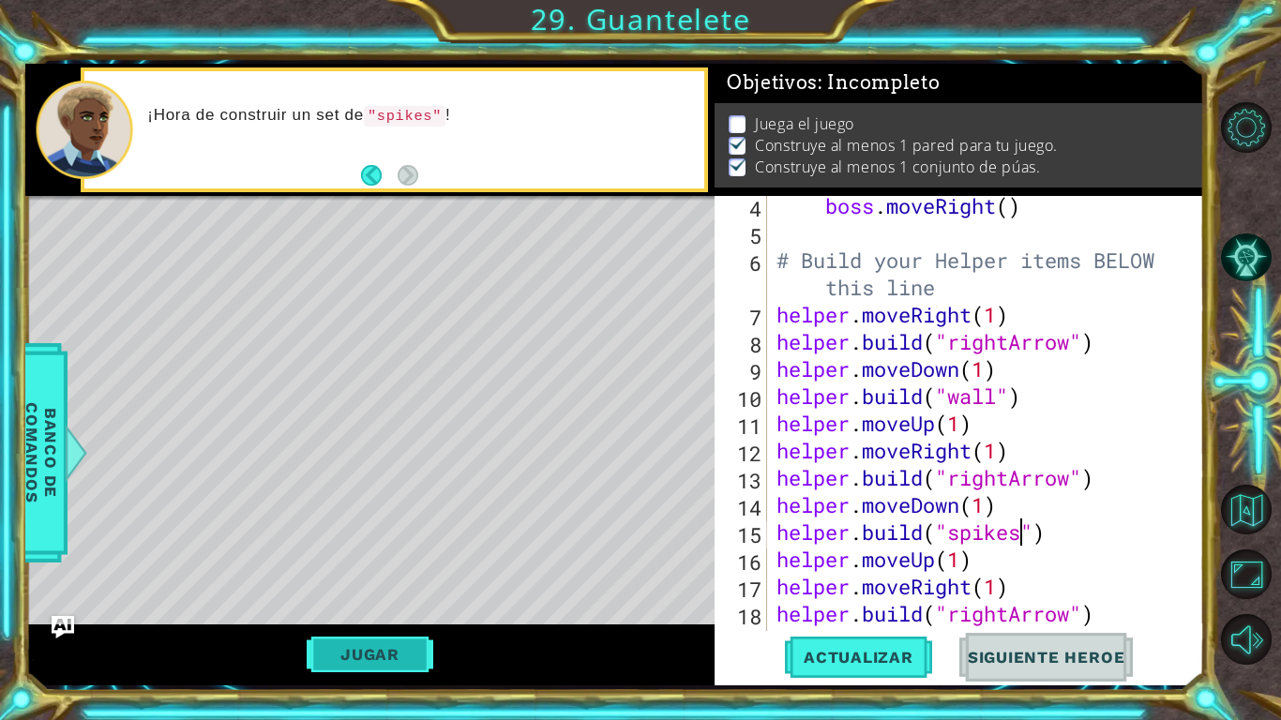
click at [384, 572] on button "Jugar" at bounding box center [370, 655] width 127 height 36
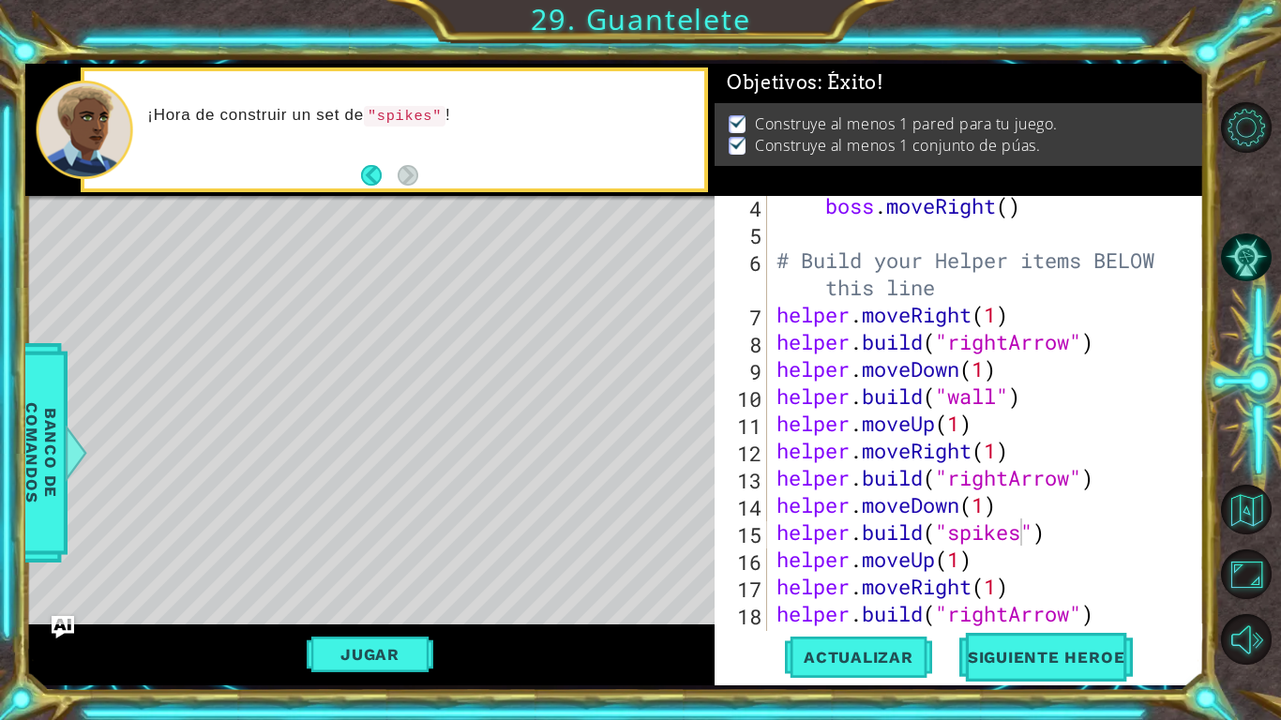
scroll to position [0, 0]
click at [1062, 572] on button "Siguiente Heroe" at bounding box center [1046, 657] width 195 height 49
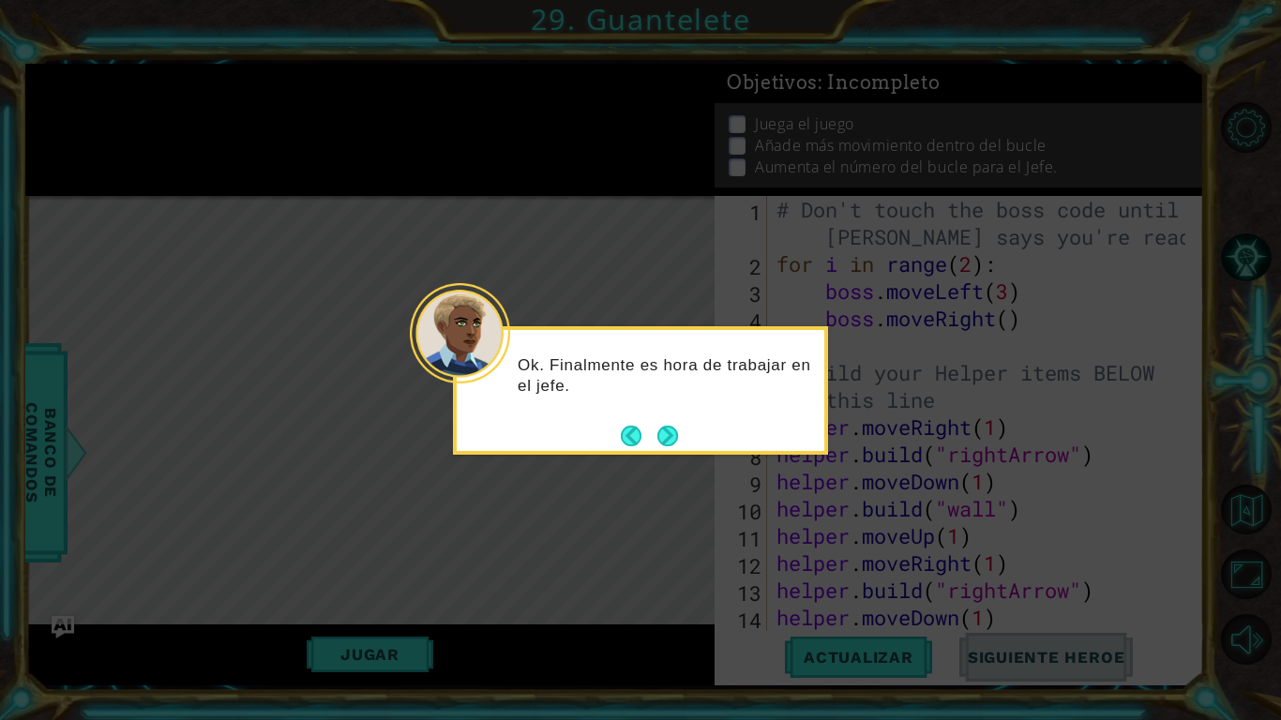
drag, startPoint x: 677, startPoint y: 437, endPoint x: 613, endPoint y: 373, distance: 90.2
click at [619, 383] on div "Ok. Finalmente es hora de trabajar en el jefe." at bounding box center [641, 385] width 368 height 95
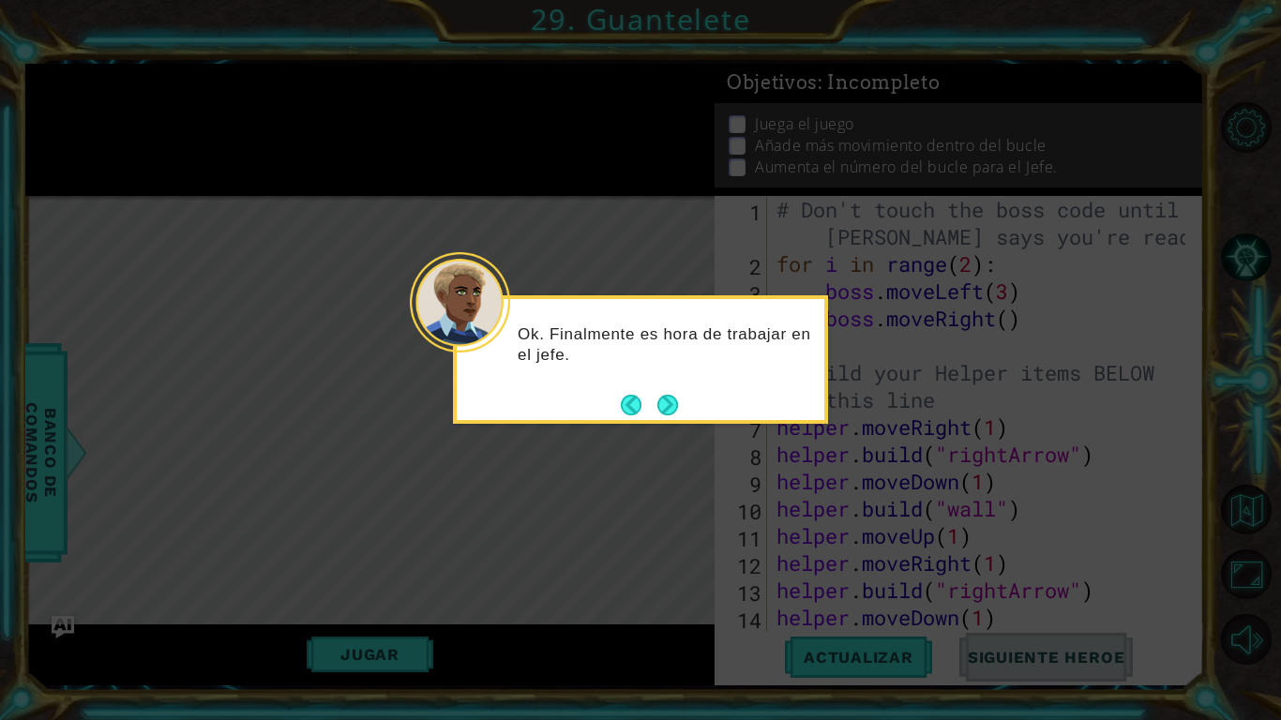
click at [612, 353] on p "Ok. Finalmente es hora de trabajar en el jefe." at bounding box center [665, 344] width 294 height 41
click at [664, 398] on button "Next" at bounding box center [667, 406] width 21 height 21
